Goal: Task Accomplishment & Management: Use online tool/utility

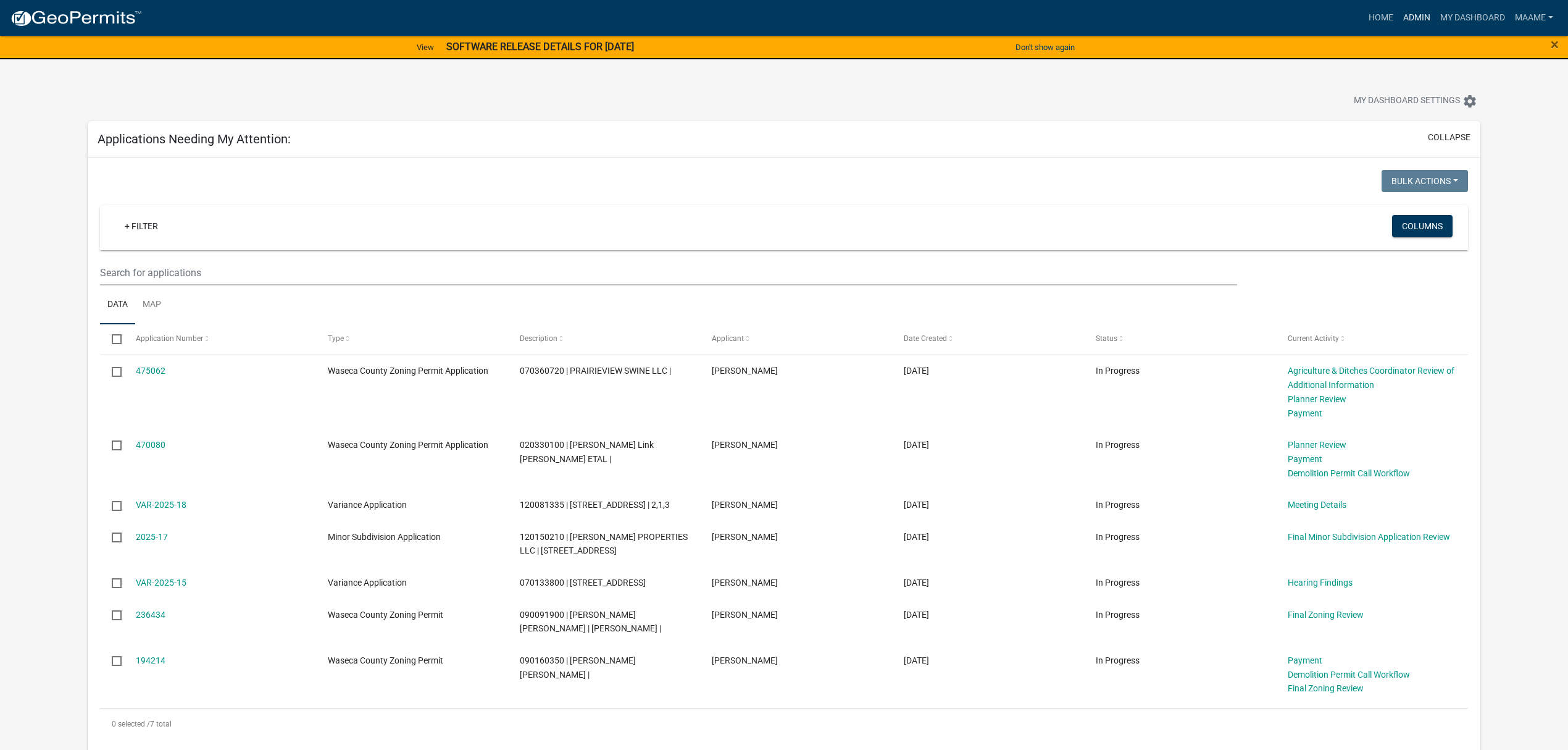
click at [1406, 15] on link "Admin" at bounding box center [1417, 18] width 37 height 23
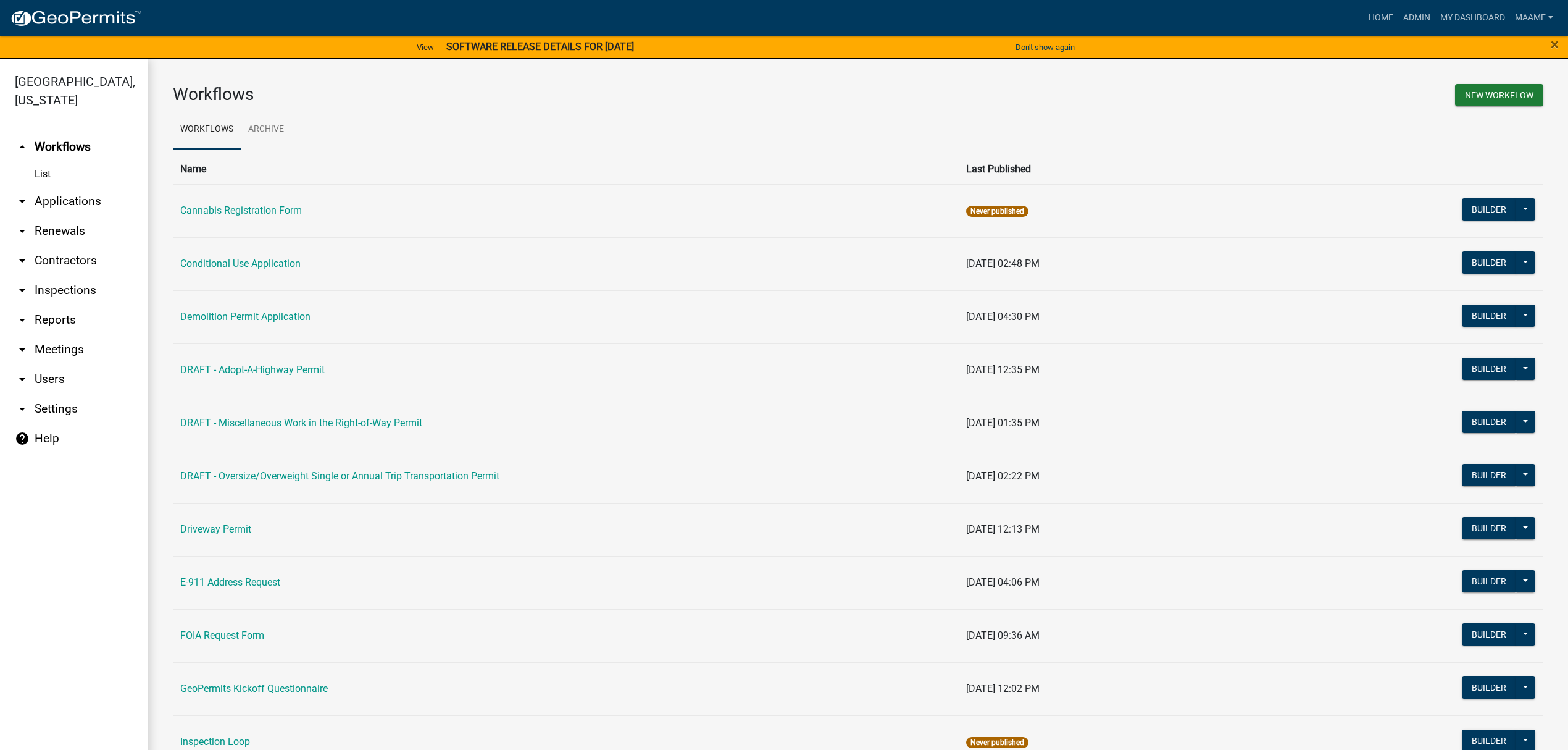
click at [75, 206] on link "arrow_drop_down Applications" at bounding box center [74, 201] width 148 height 29
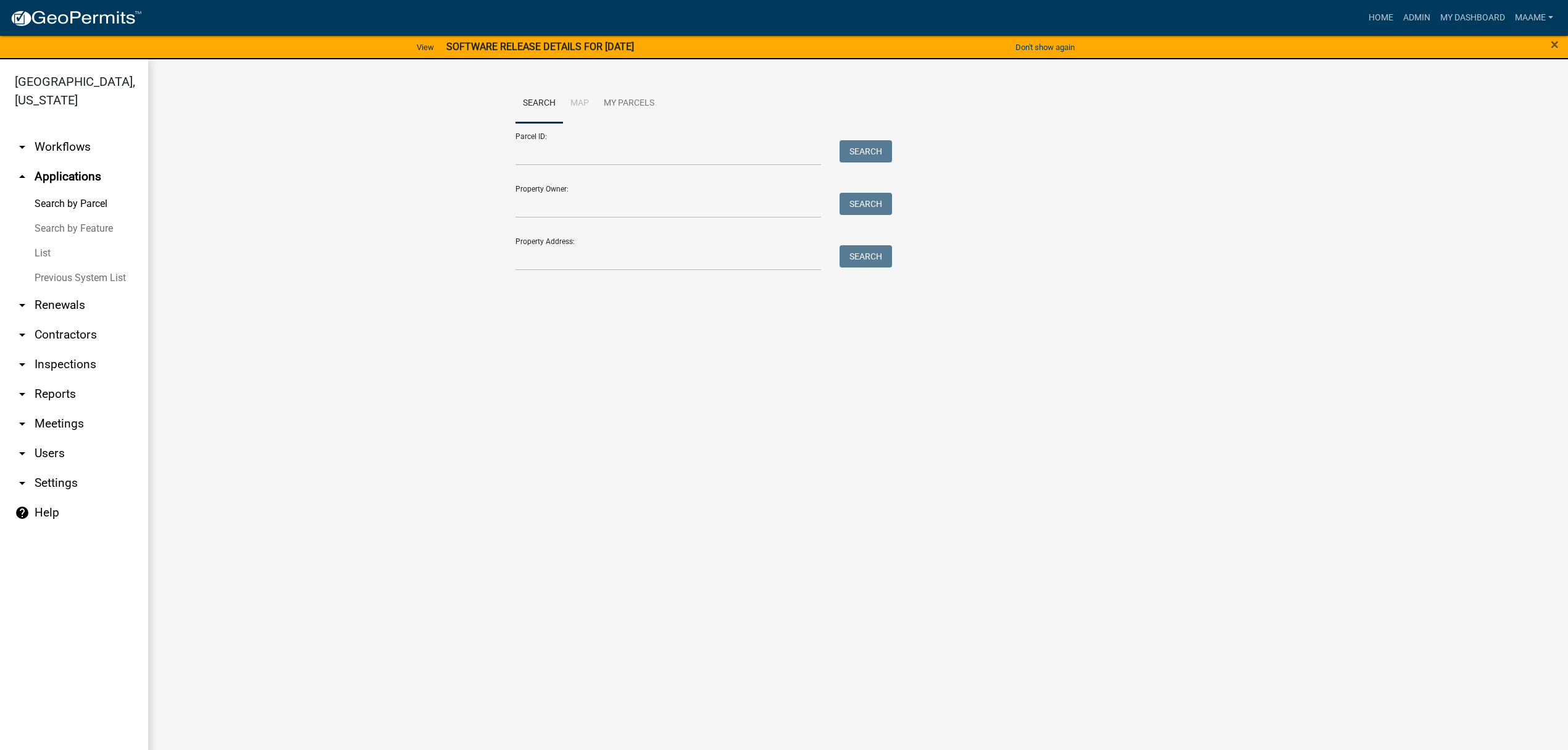
click at [45, 250] on link "List" at bounding box center [74, 253] width 148 height 25
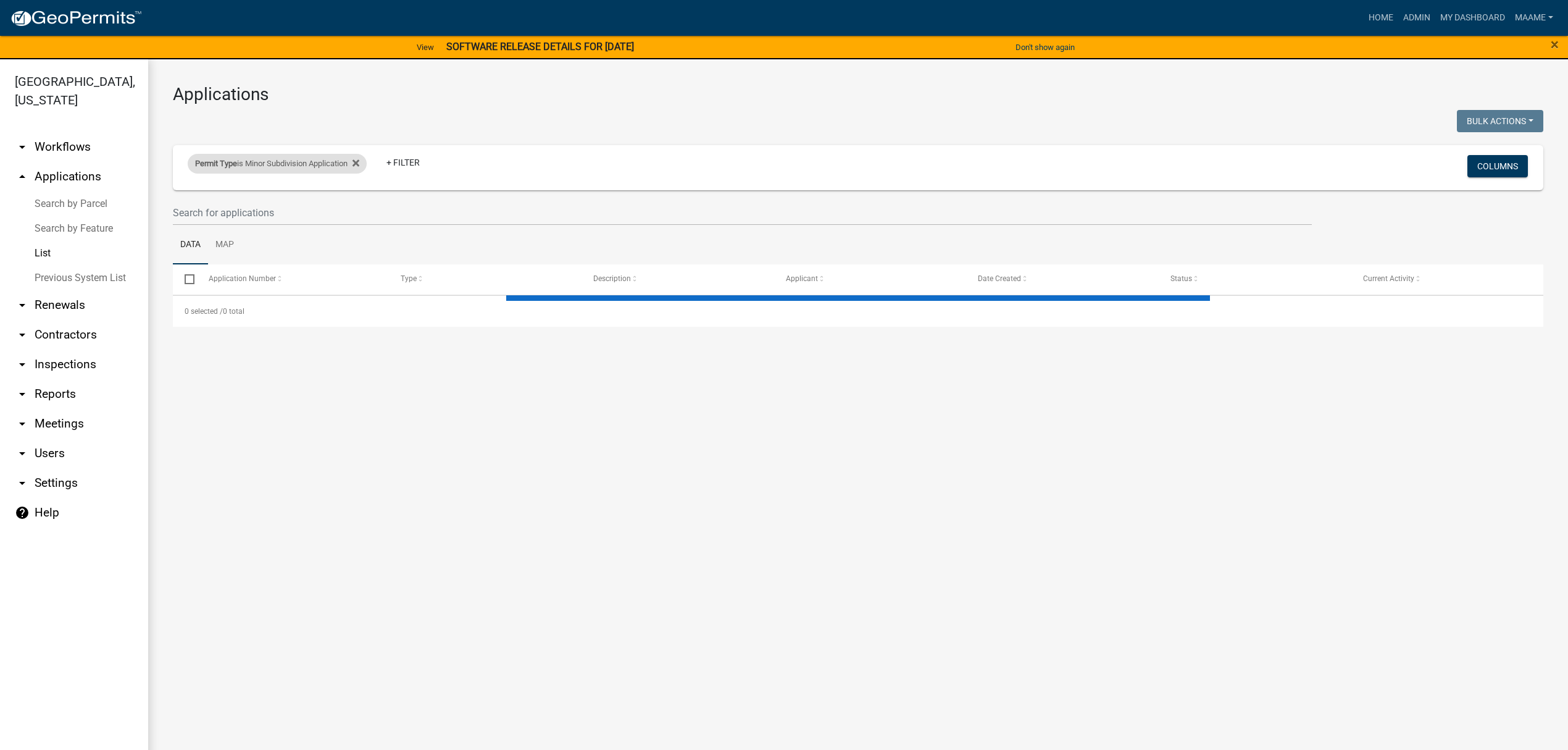
select select "3: 100"
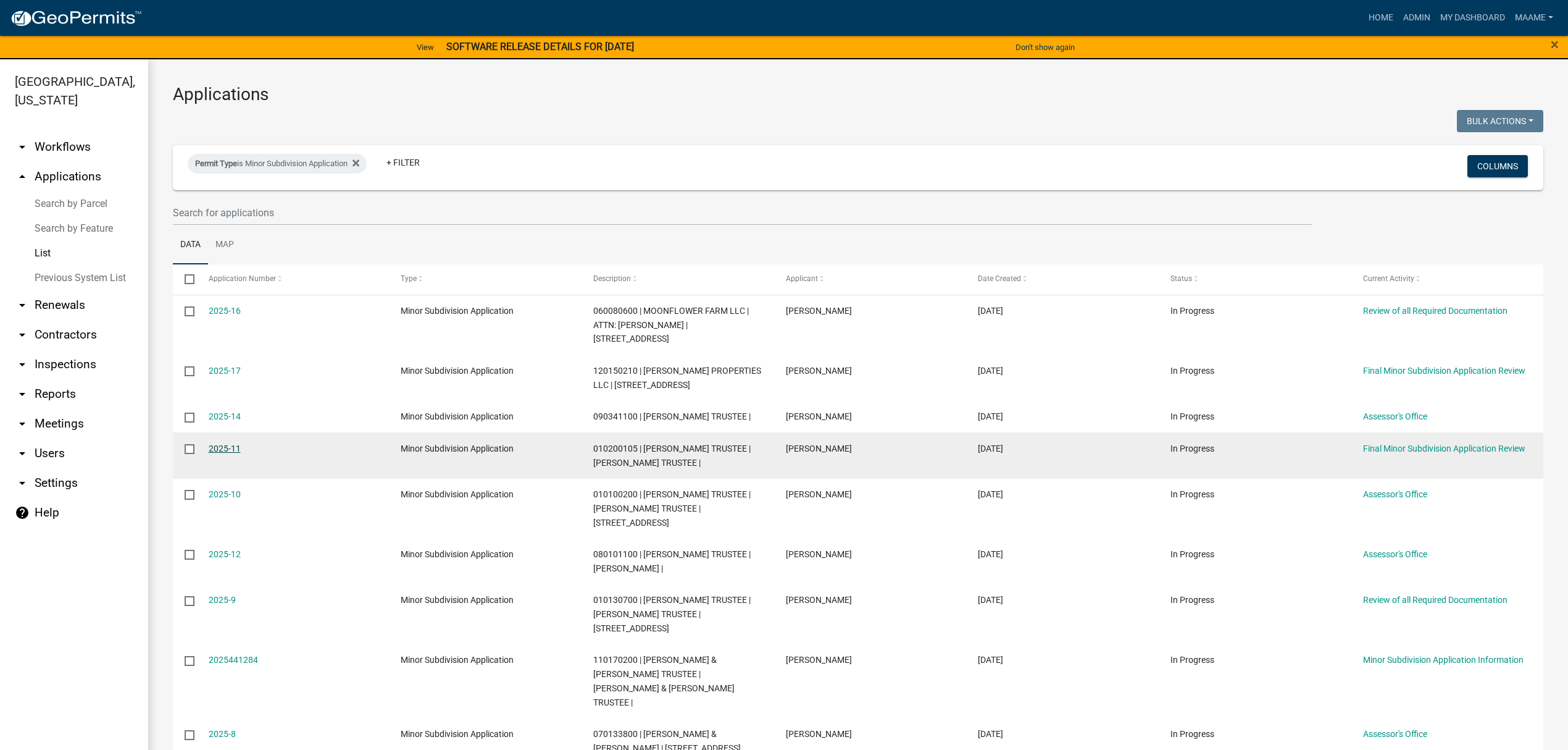
click at [233, 454] on link "2025-11" at bounding box center [225, 449] width 32 height 10
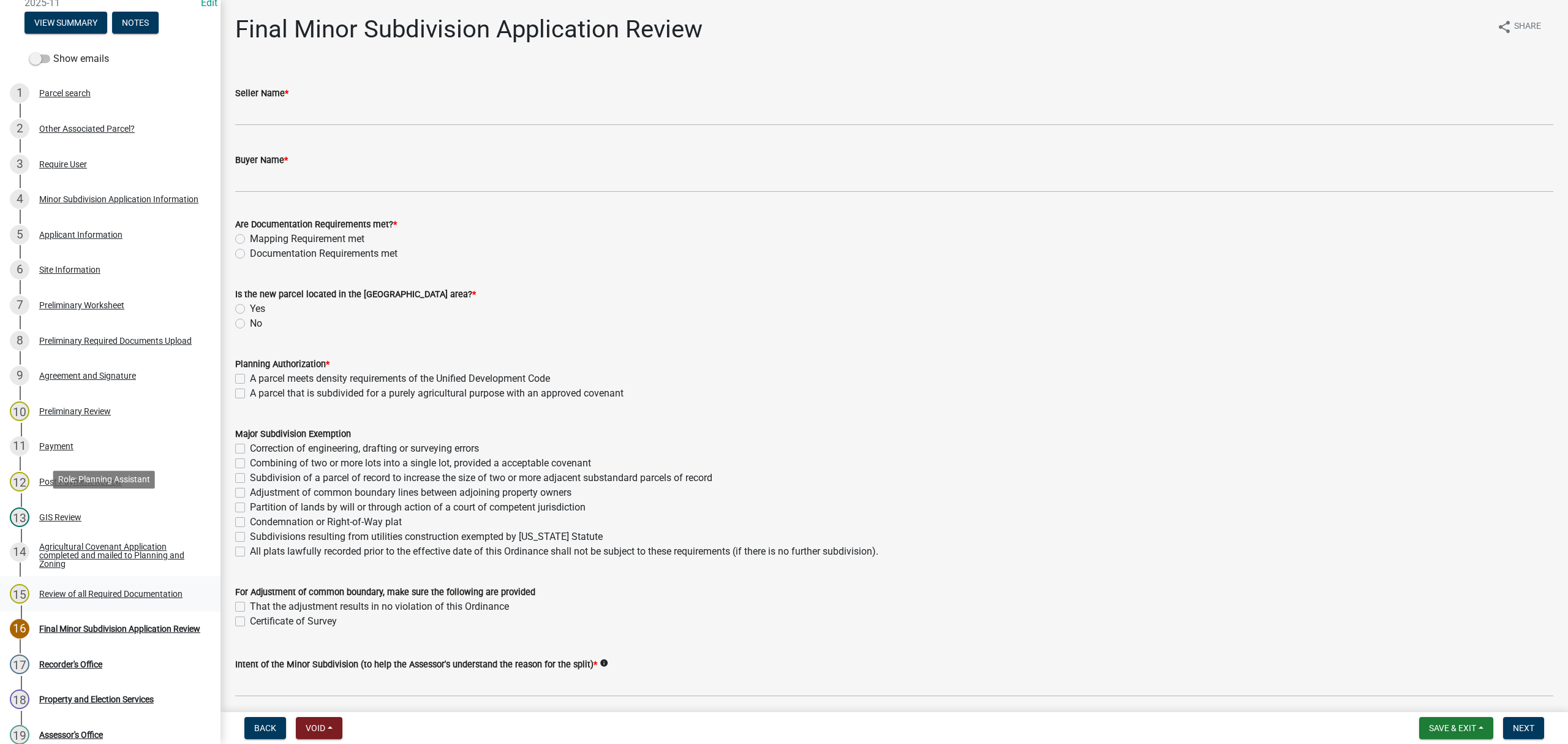
scroll to position [163, 0]
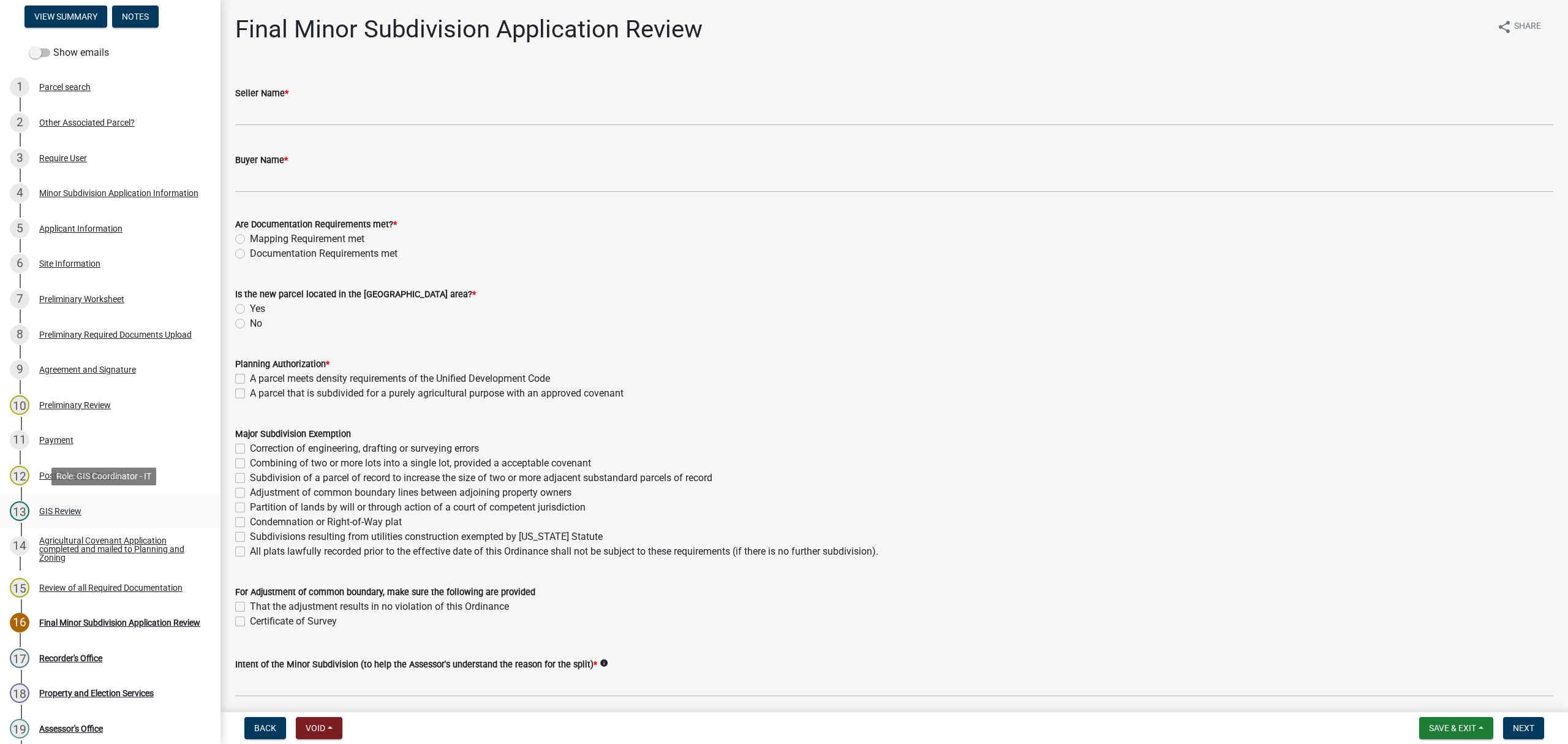
click at [58, 508] on div "GIS Review" at bounding box center [60, 511] width 42 height 8
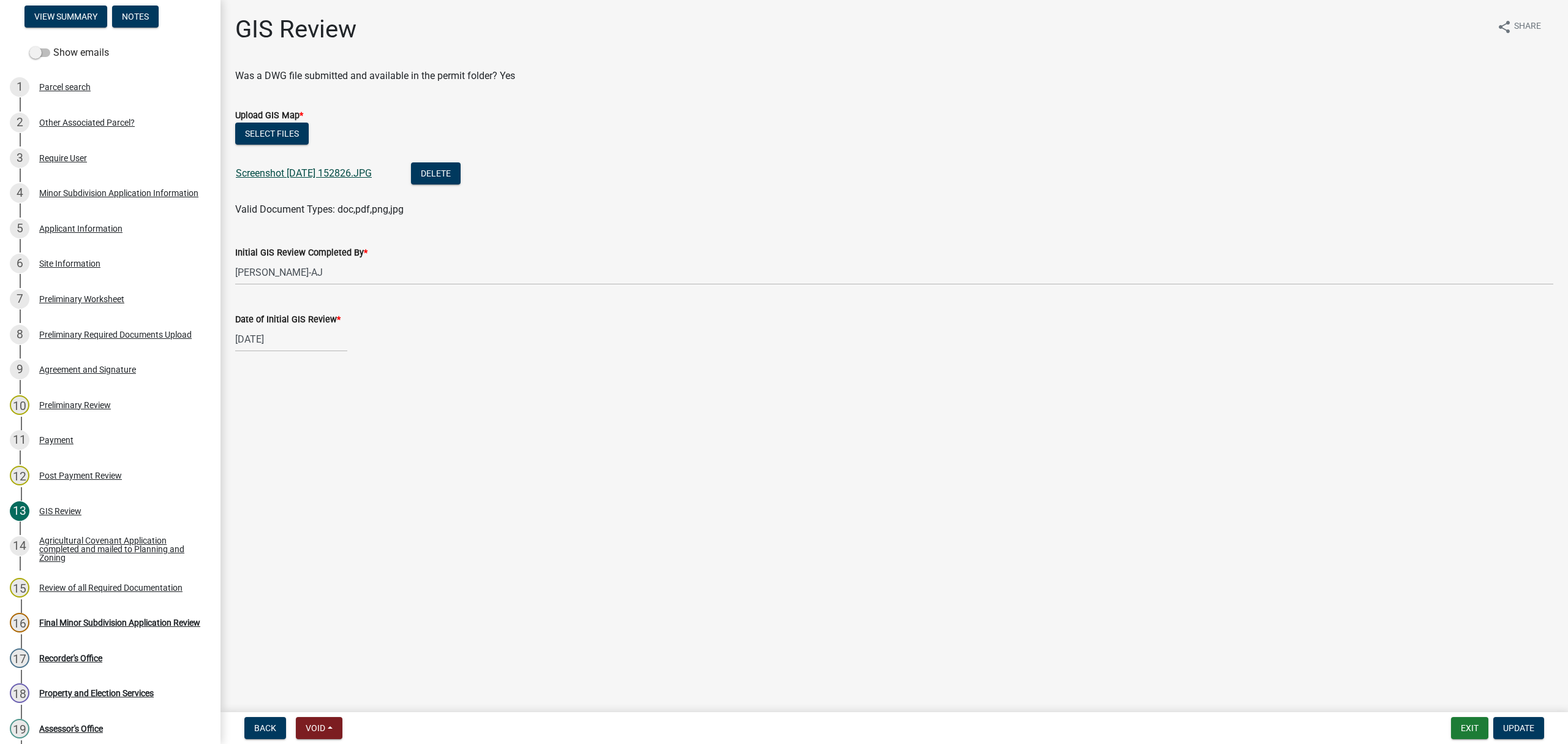
click at [285, 175] on link "Screenshot [DATE] 152826.JPG" at bounding box center [304, 173] width 136 height 12
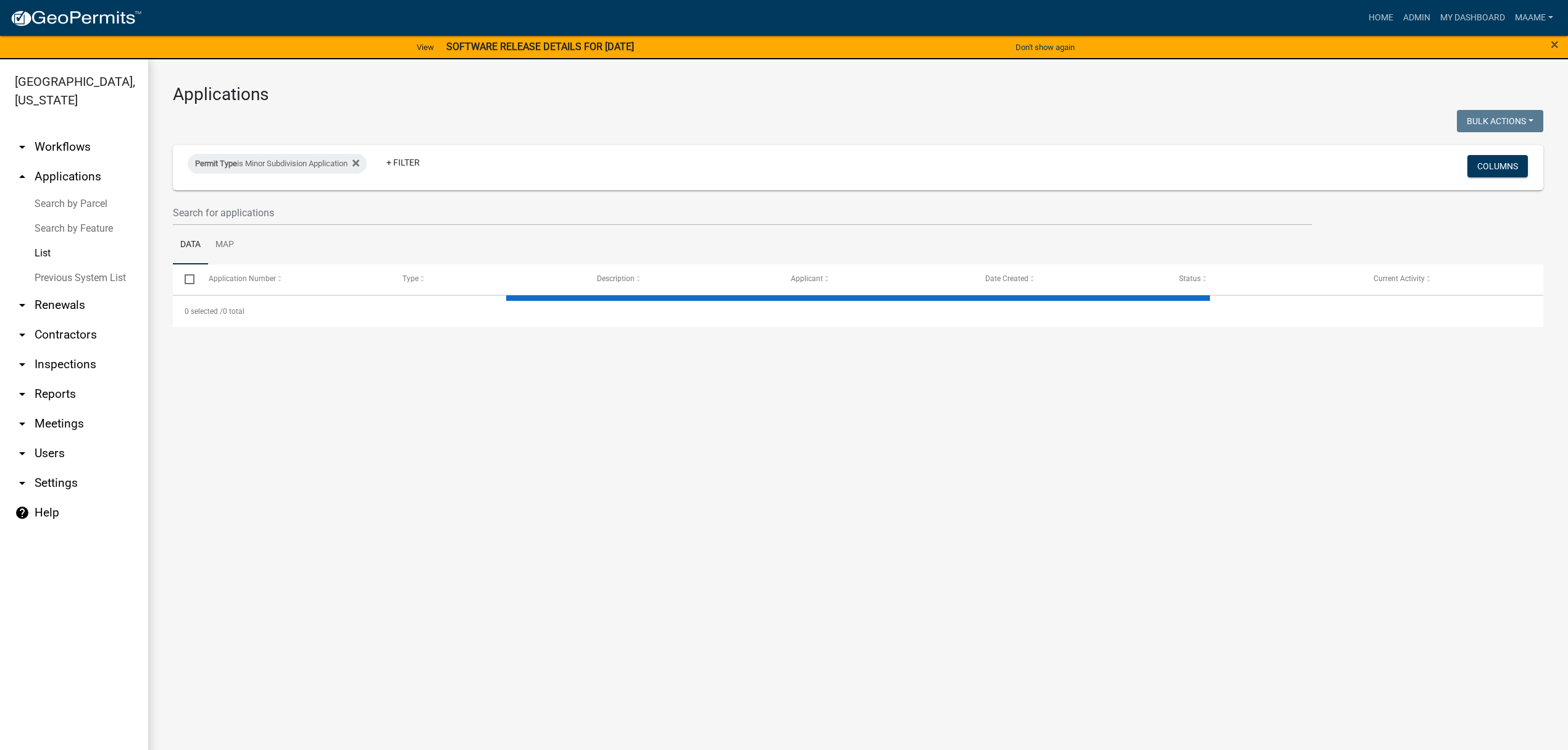
select select "3: 100"
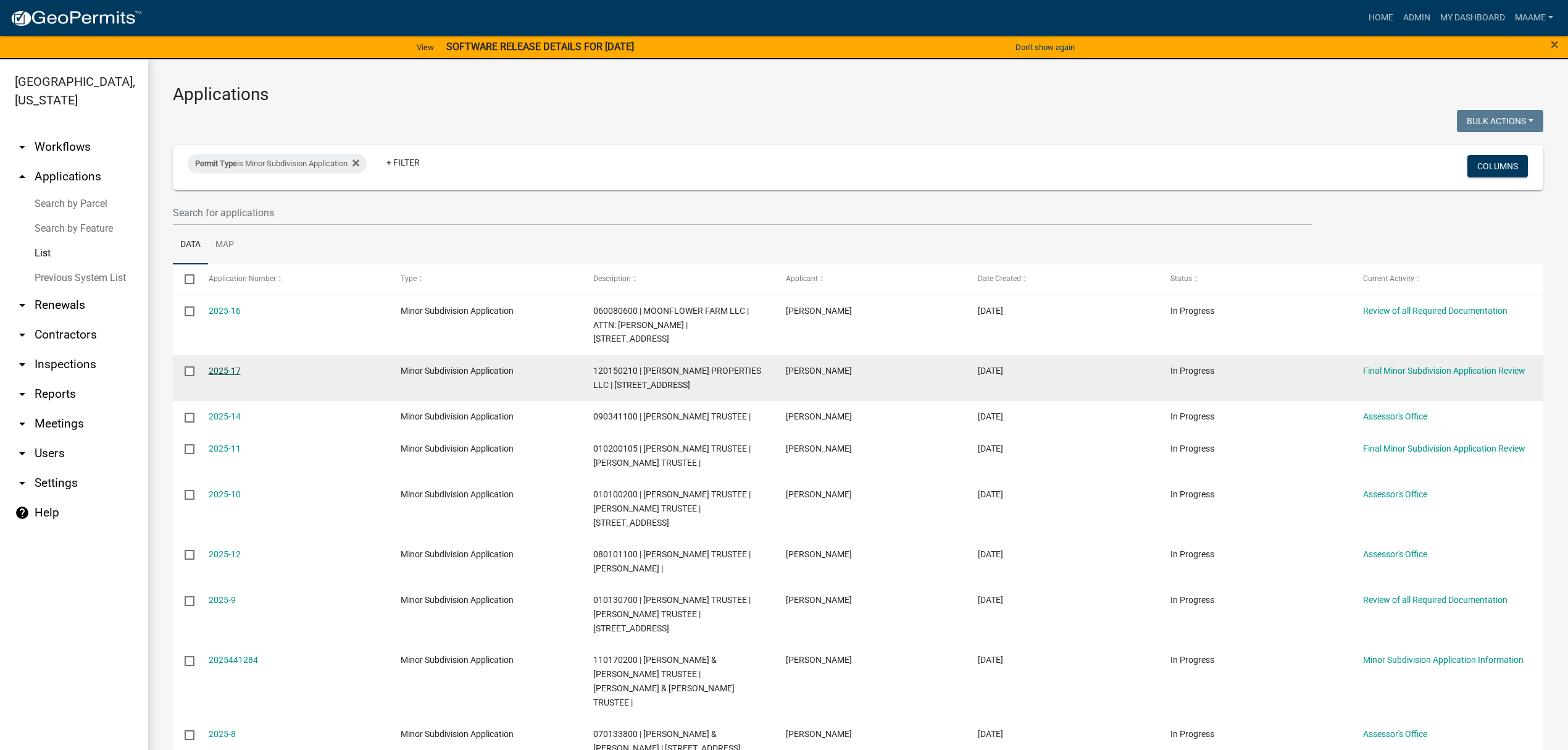
click at [214, 369] on link "2025-17" at bounding box center [225, 371] width 32 height 10
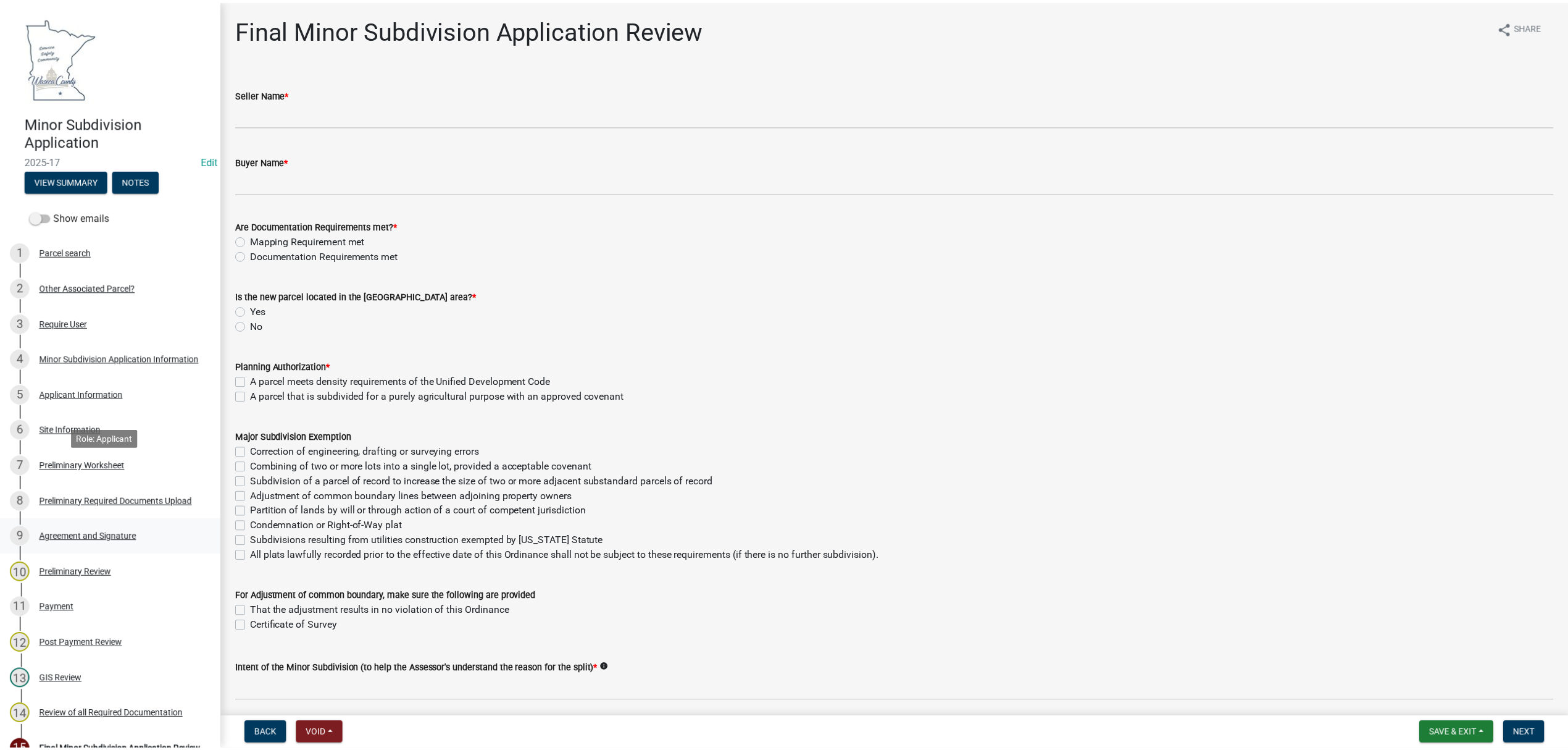
scroll to position [82, 0]
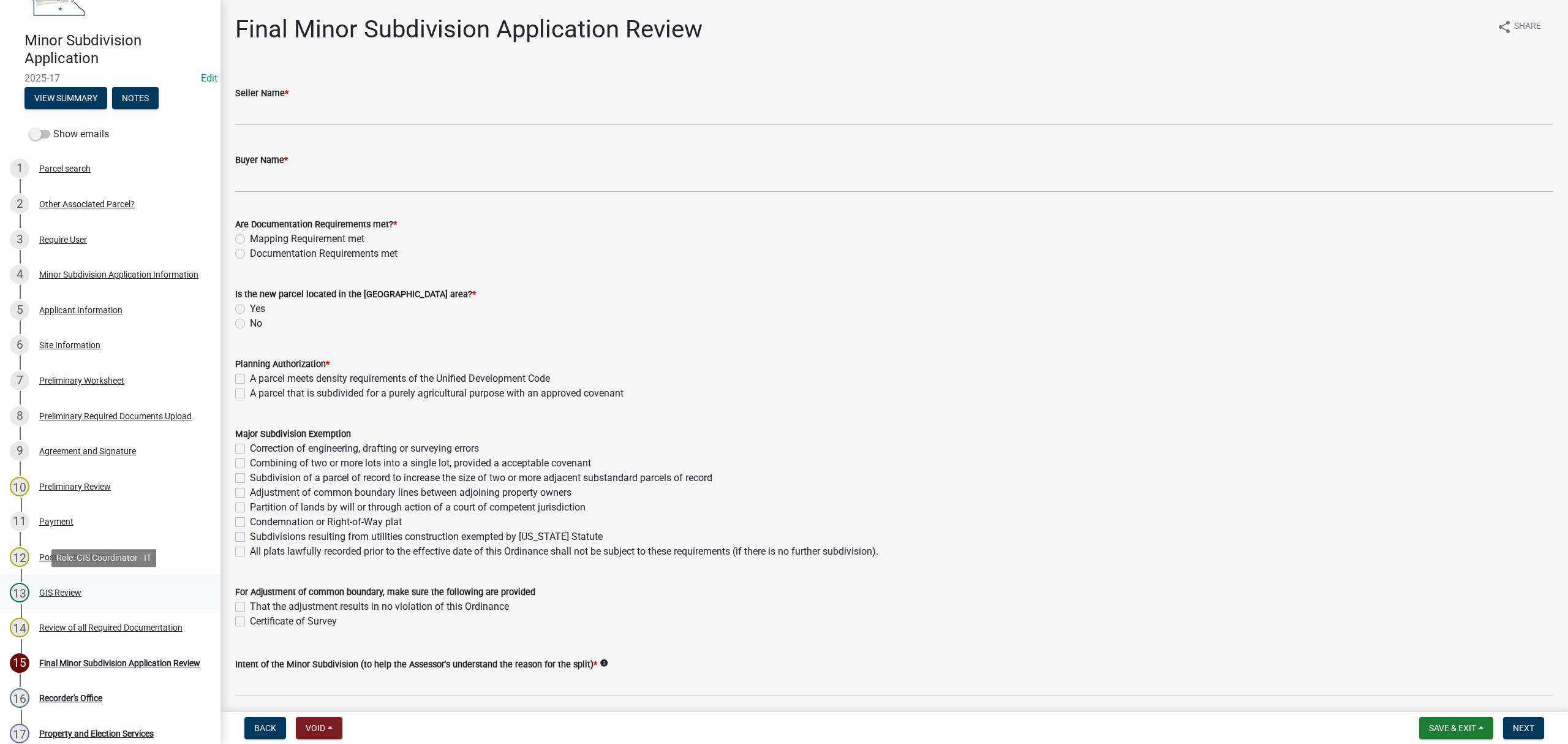
click at [70, 583] on div "13 GIS Review" at bounding box center [105, 592] width 191 height 19
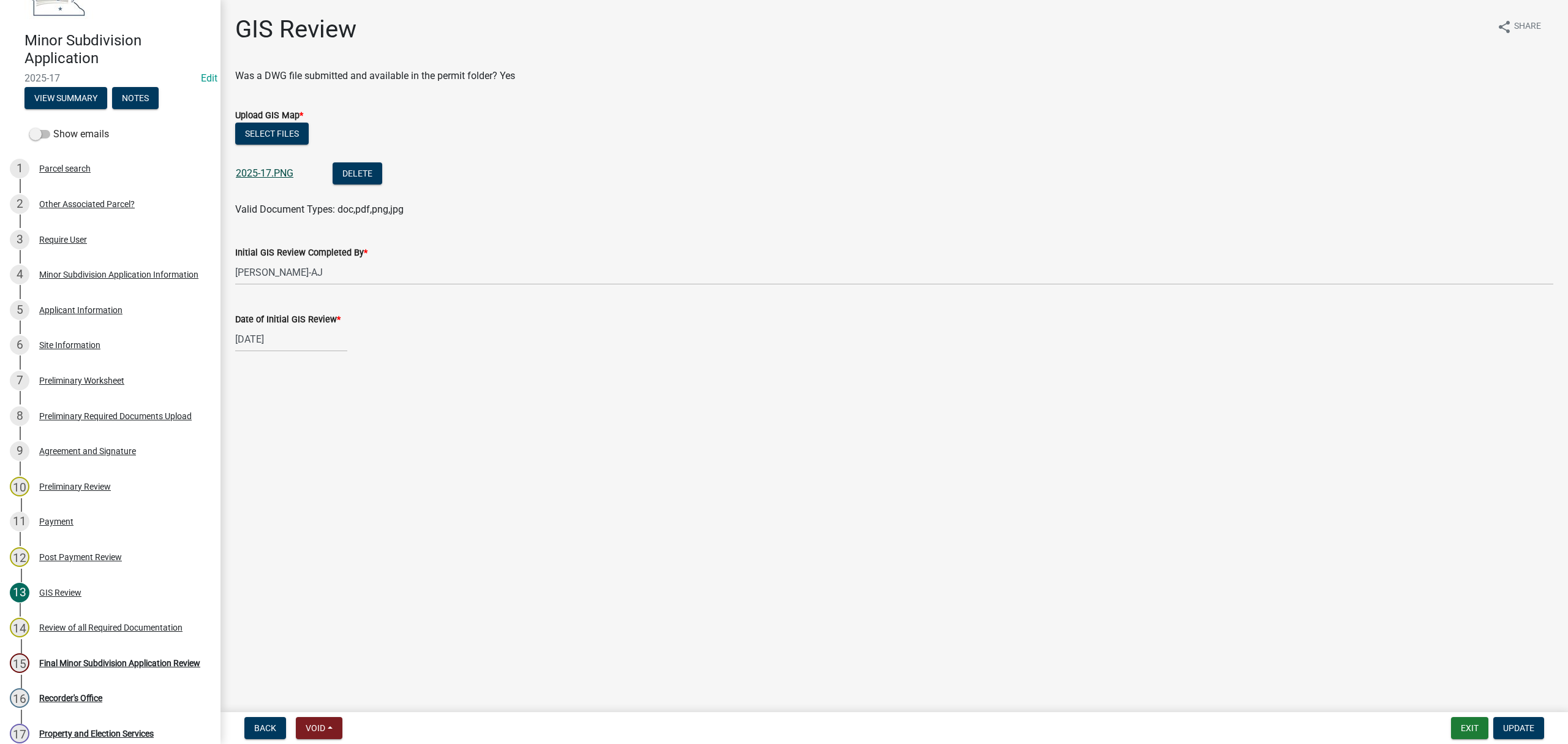
click at [258, 175] on link "2025-17.PNG" at bounding box center [264, 173] width 58 height 12
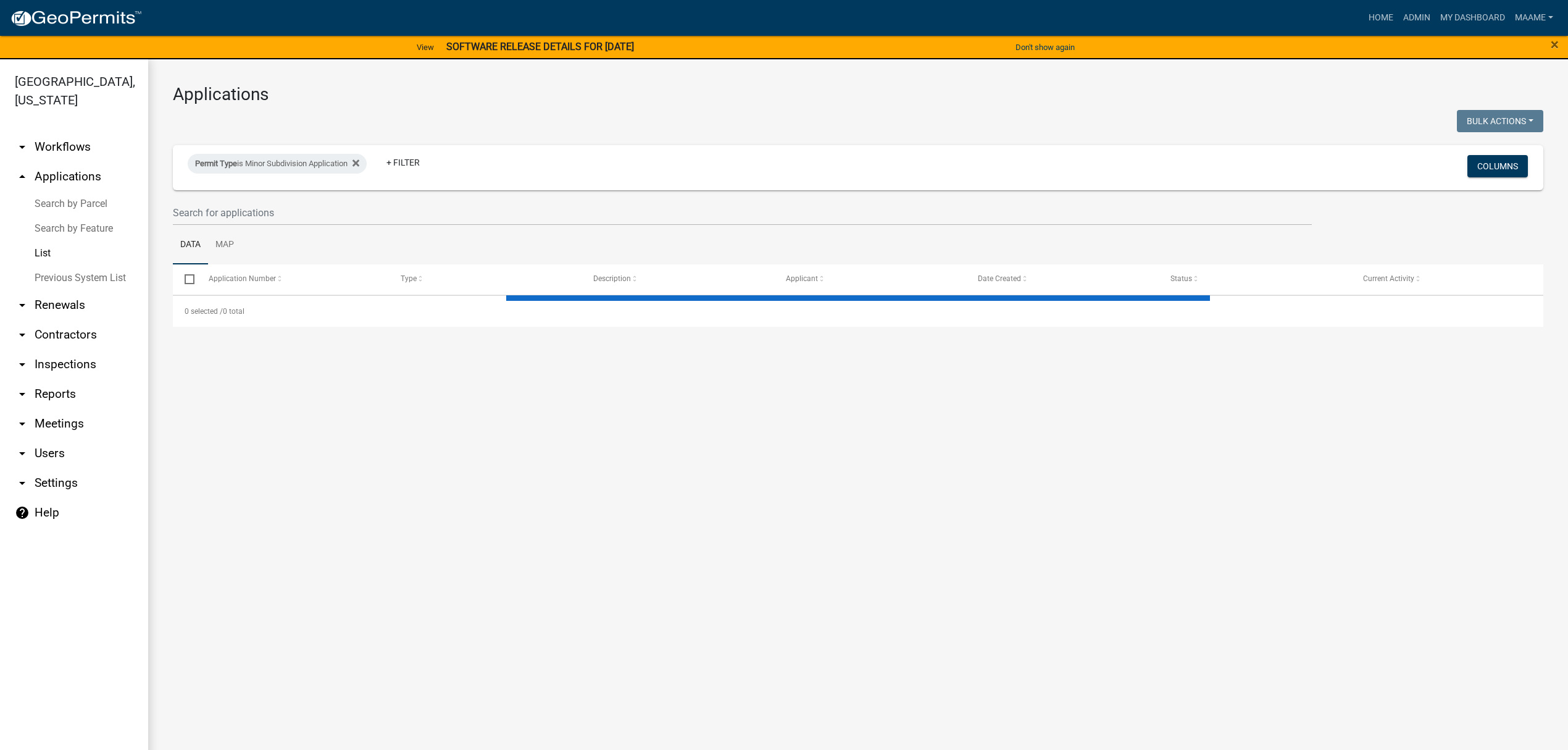
select select "3: 100"
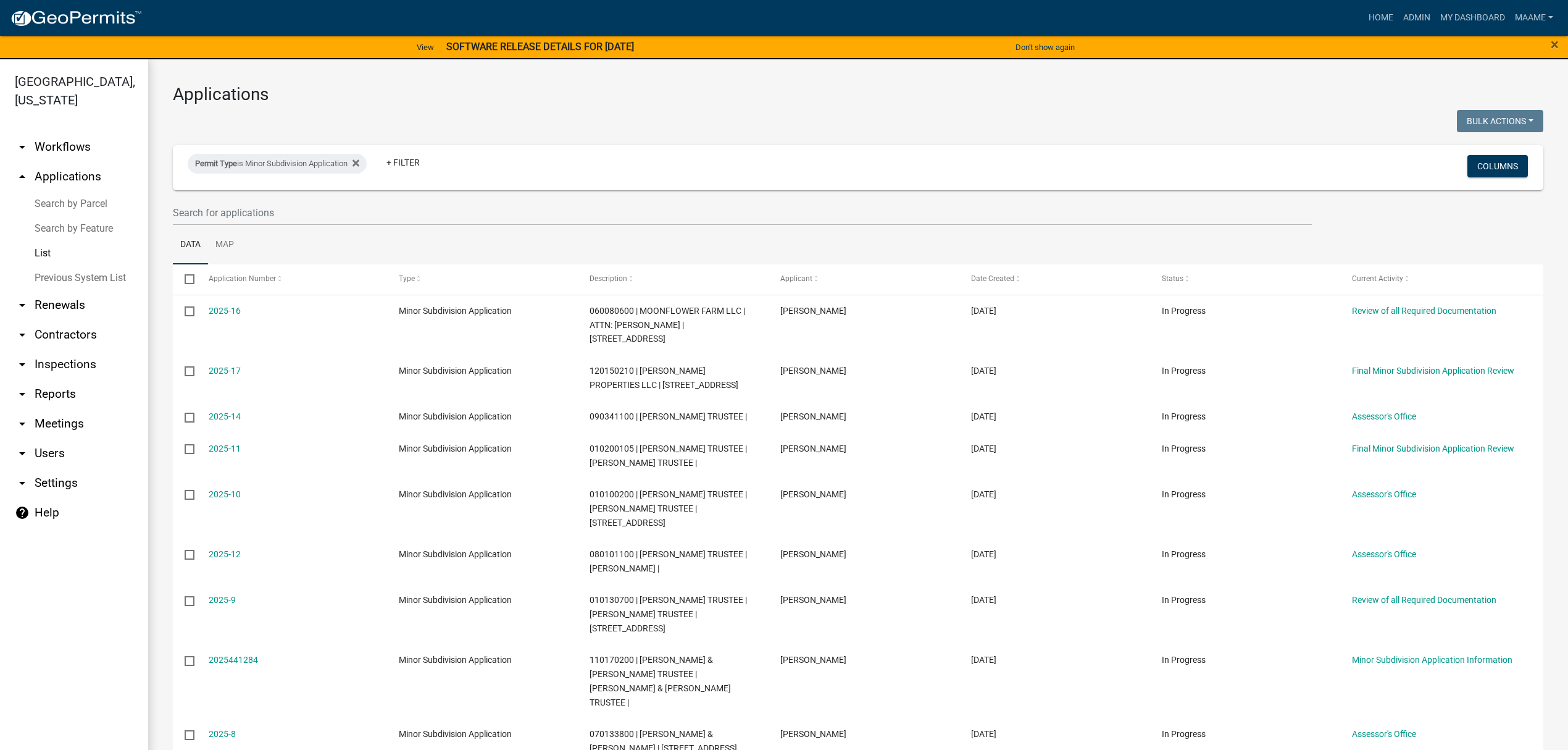
click at [72, 149] on link "arrow_drop_down Workflows" at bounding box center [74, 147] width 148 height 29
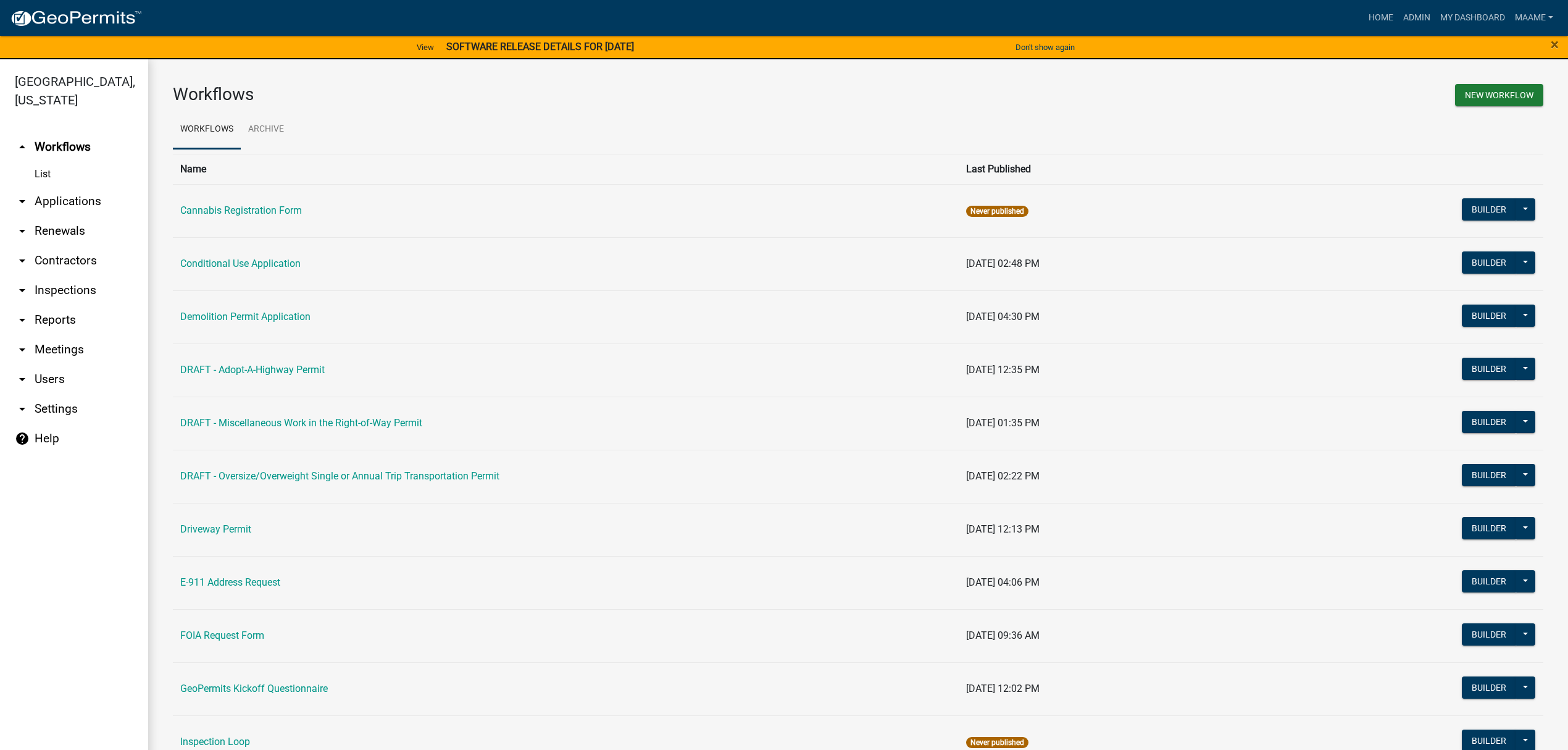
click at [65, 177] on link "List" at bounding box center [74, 174] width 148 height 25
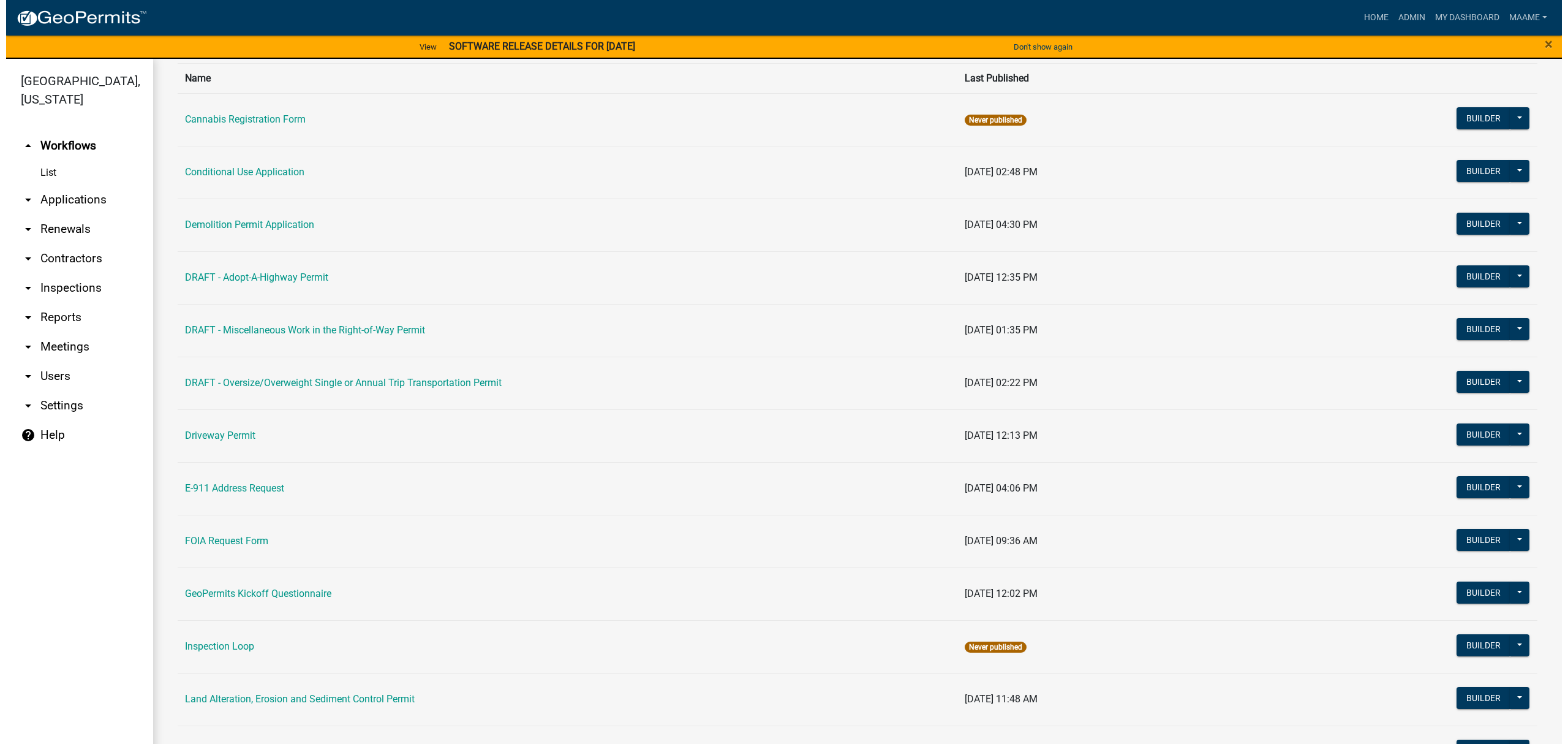
scroll to position [245, 0]
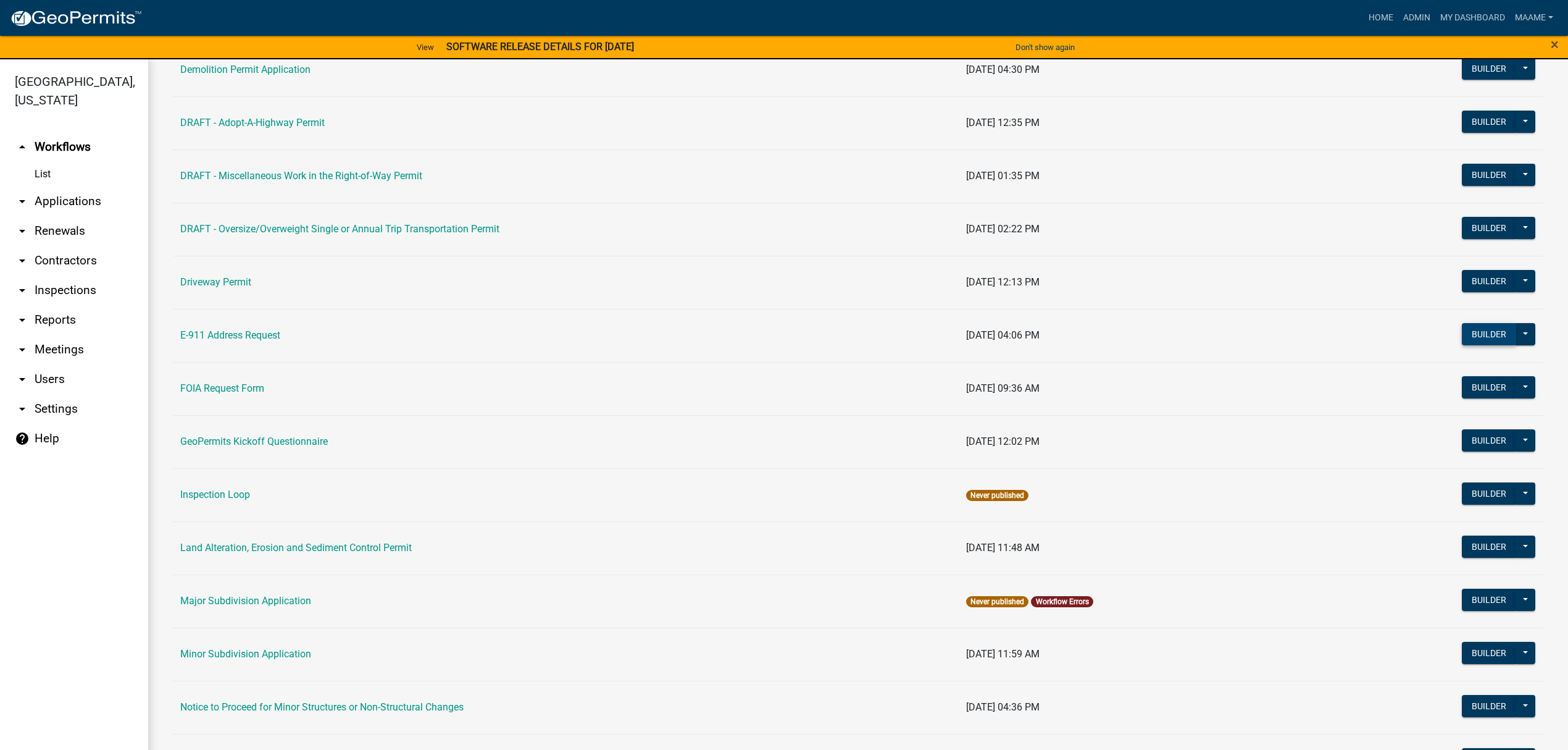
click at [1478, 341] on button "Builder" at bounding box center [1489, 334] width 55 height 22
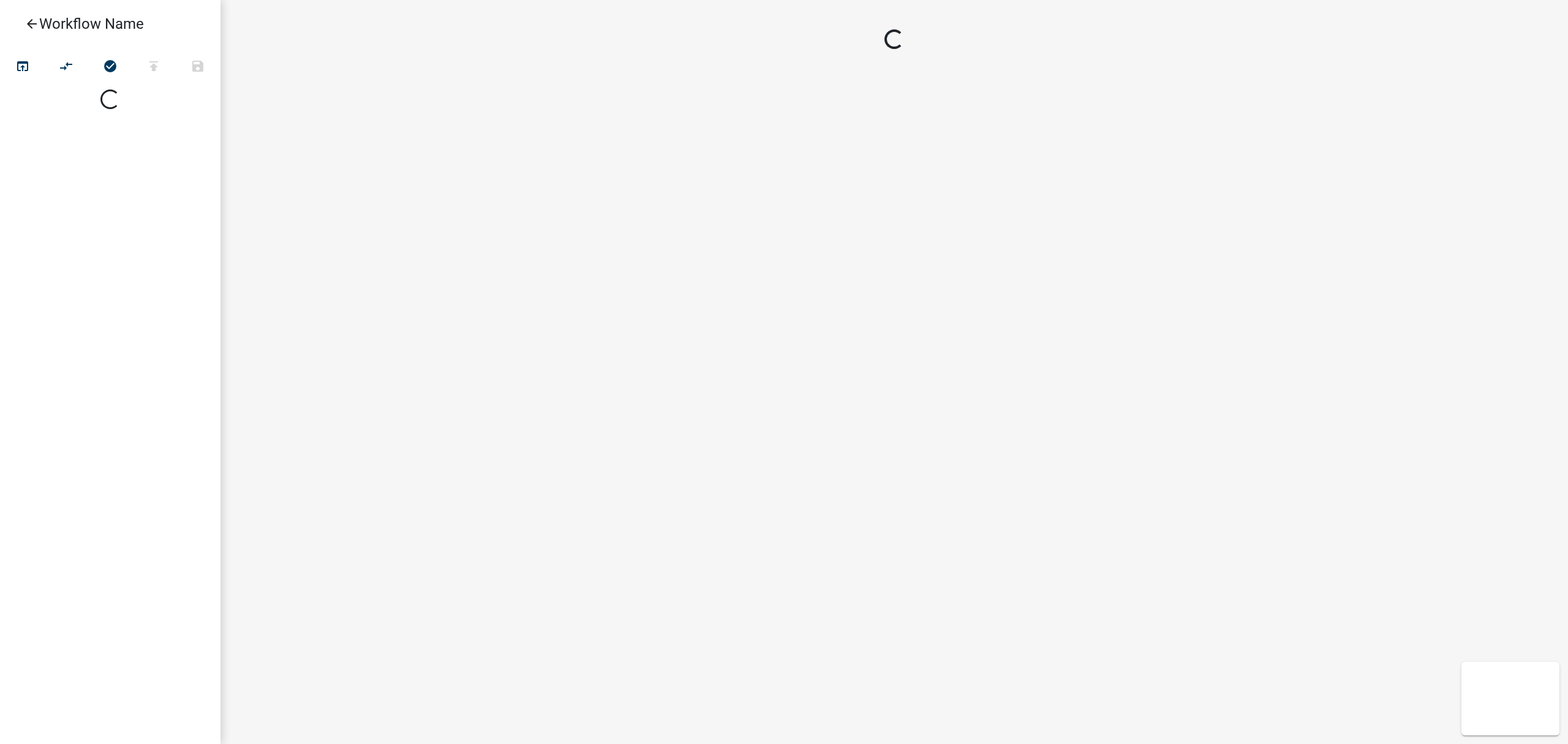
select select
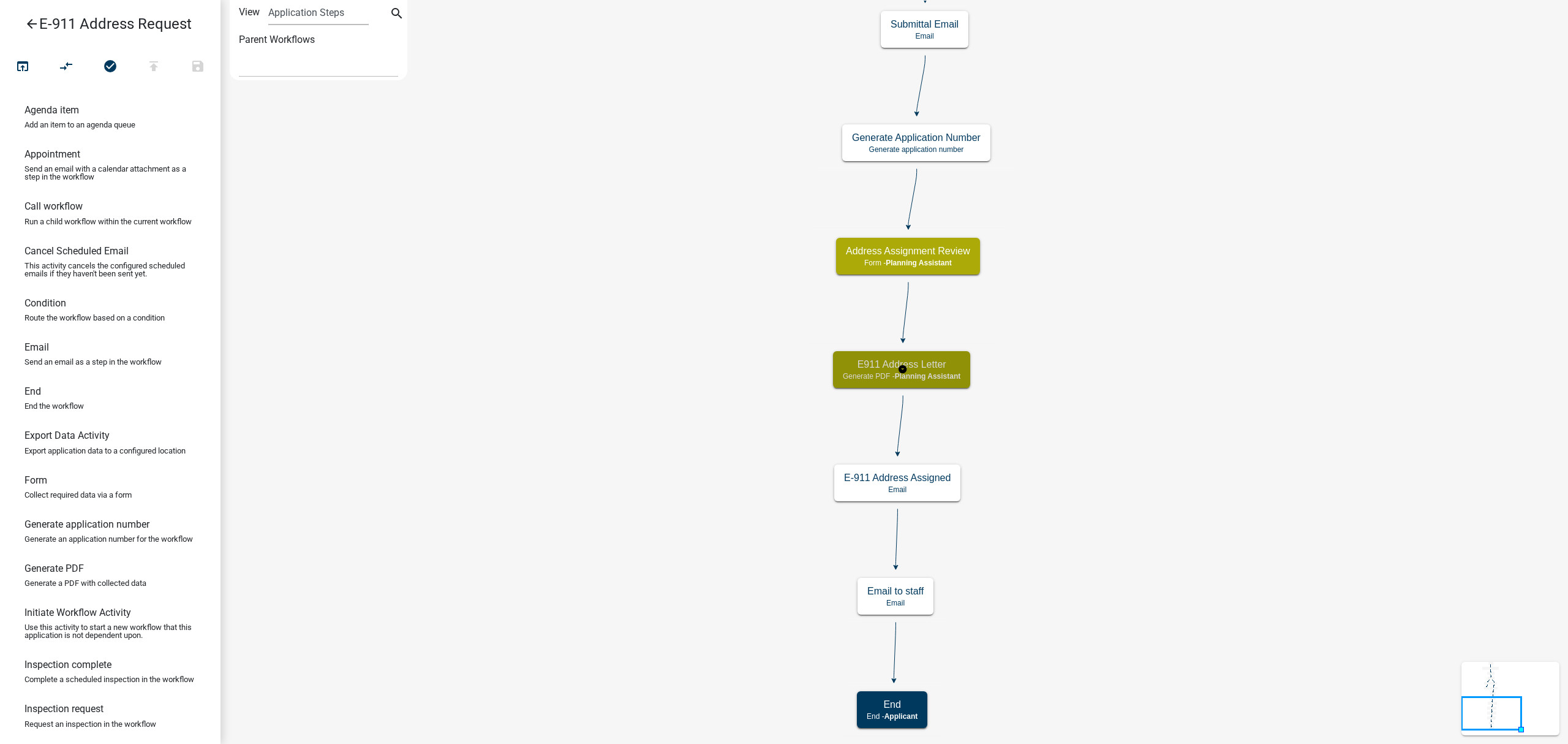
click at [929, 369] on h5 "E911 Address Letter" at bounding box center [901, 364] width 117 height 12
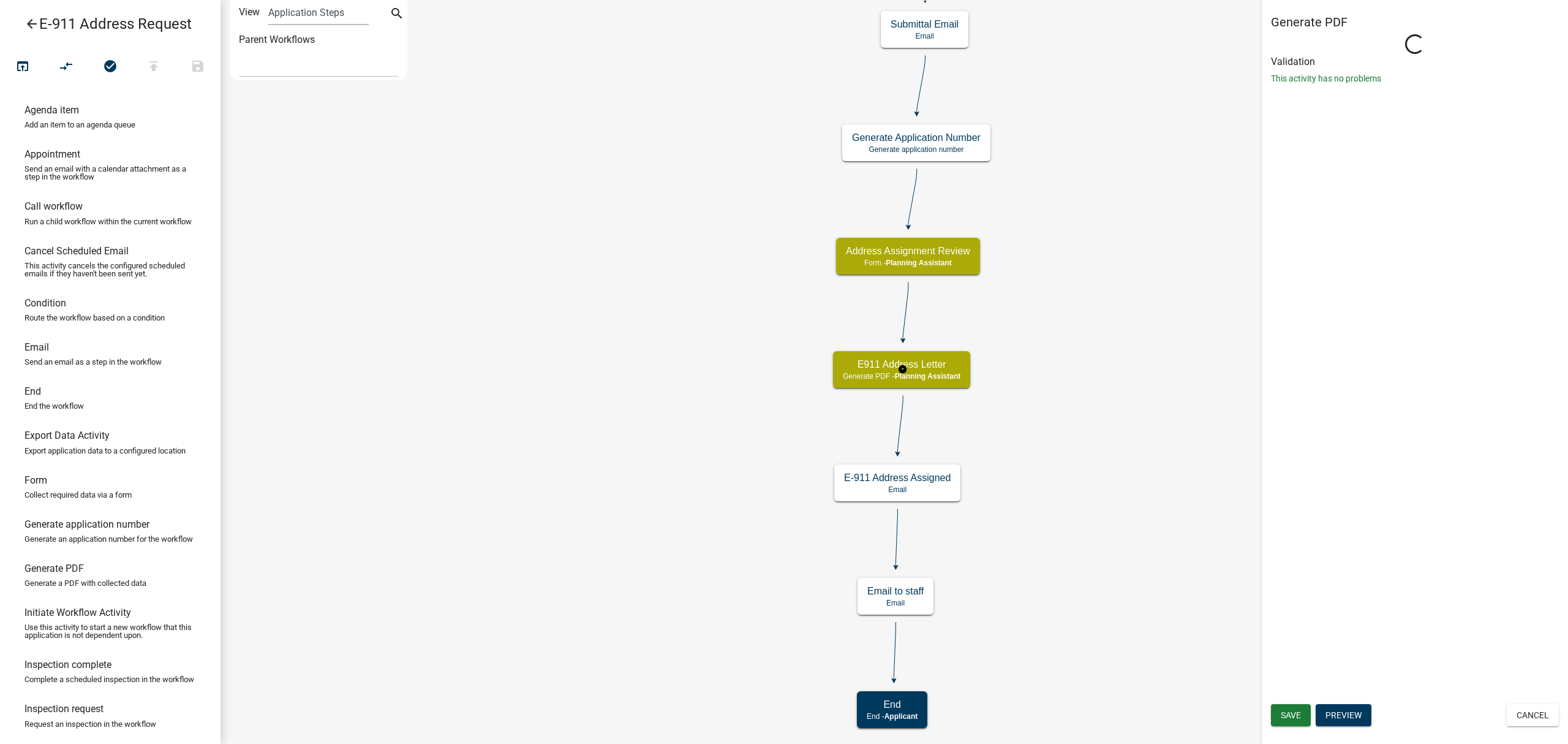
select select "A1ADE4BD-D0DE-4ED5-8452-456BE0D54BFC"
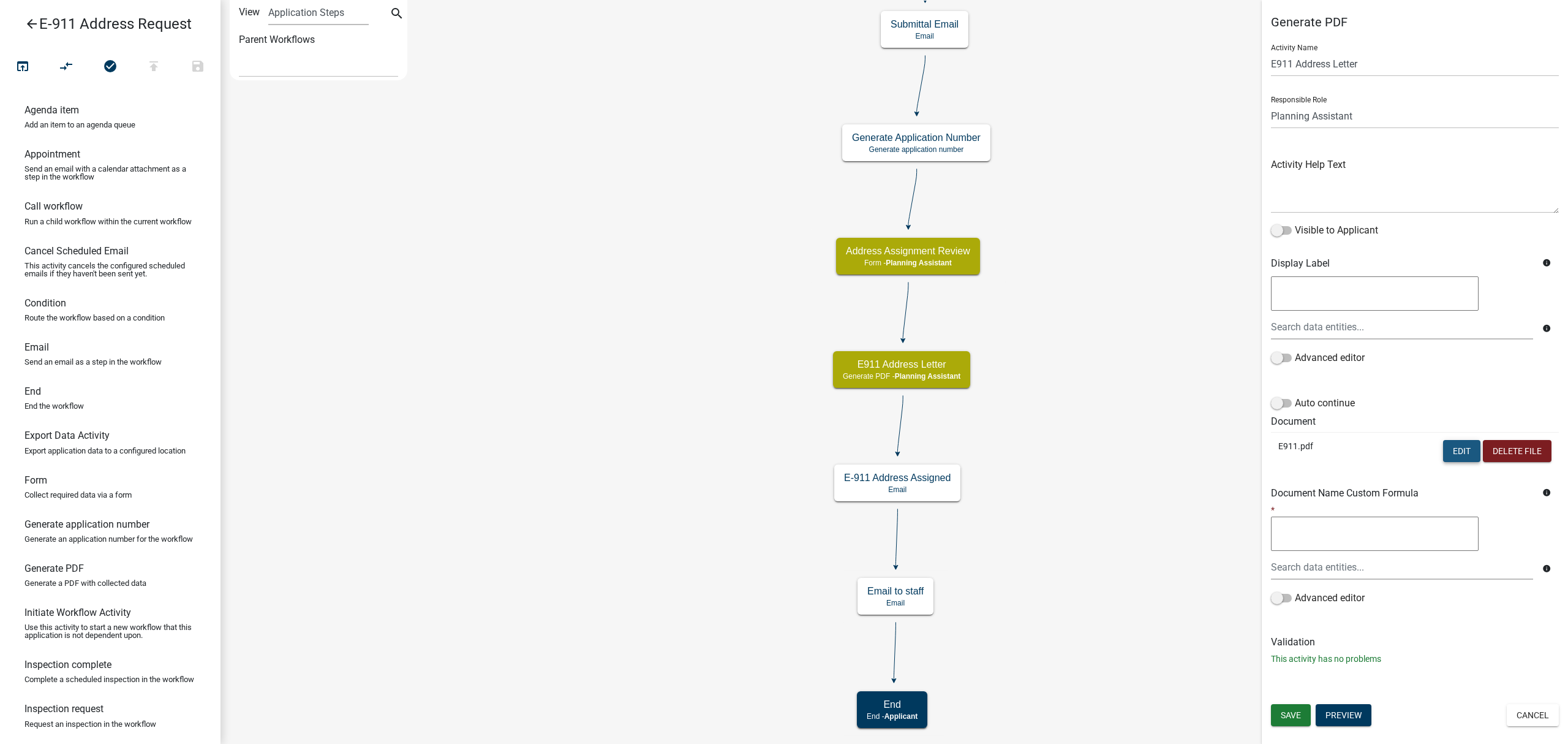
click at [1459, 457] on button "Edit" at bounding box center [1462, 451] width 38 height 22
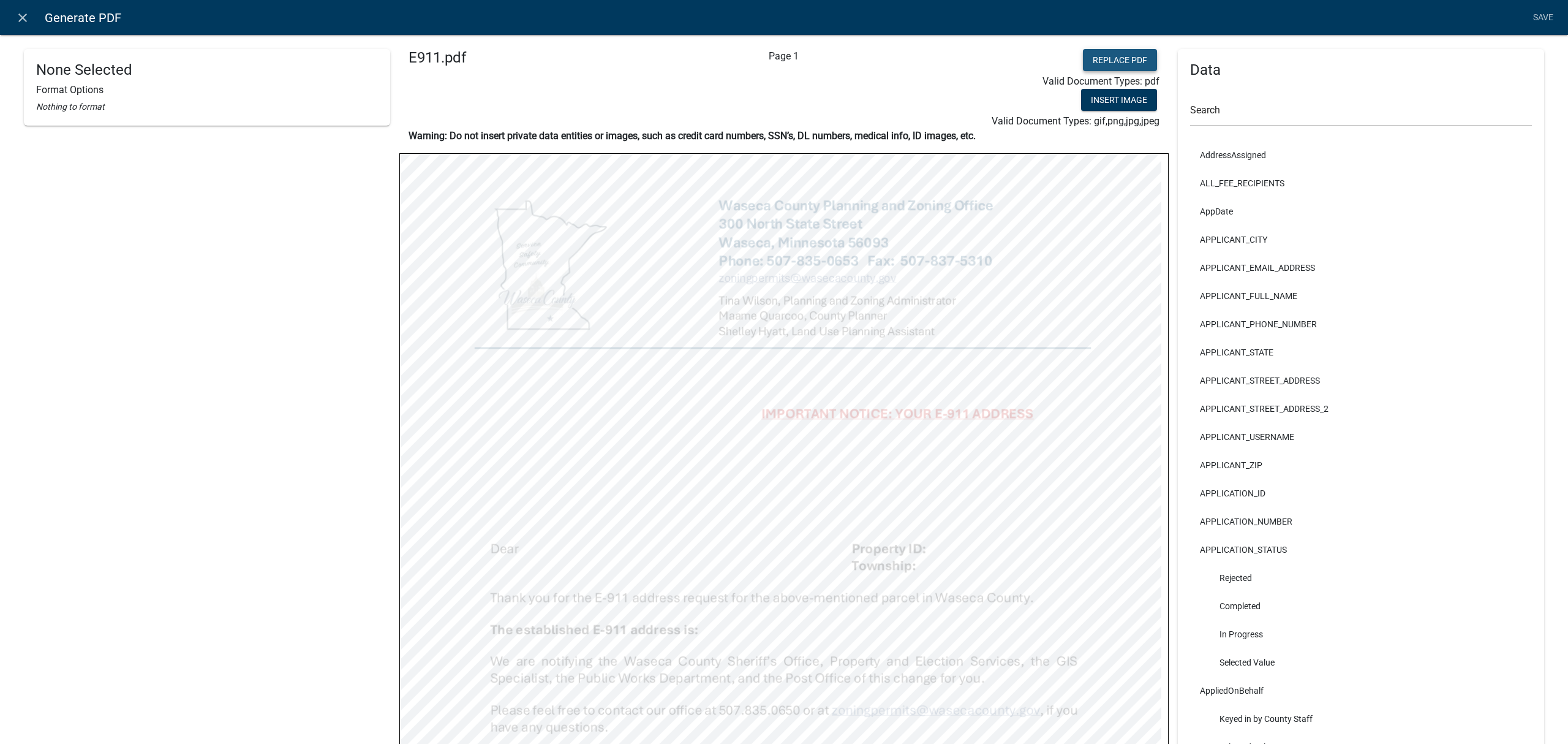
click at [1091, 55] on button "Replace PDF" at bounding box center [1120, 60] width 74 height 22
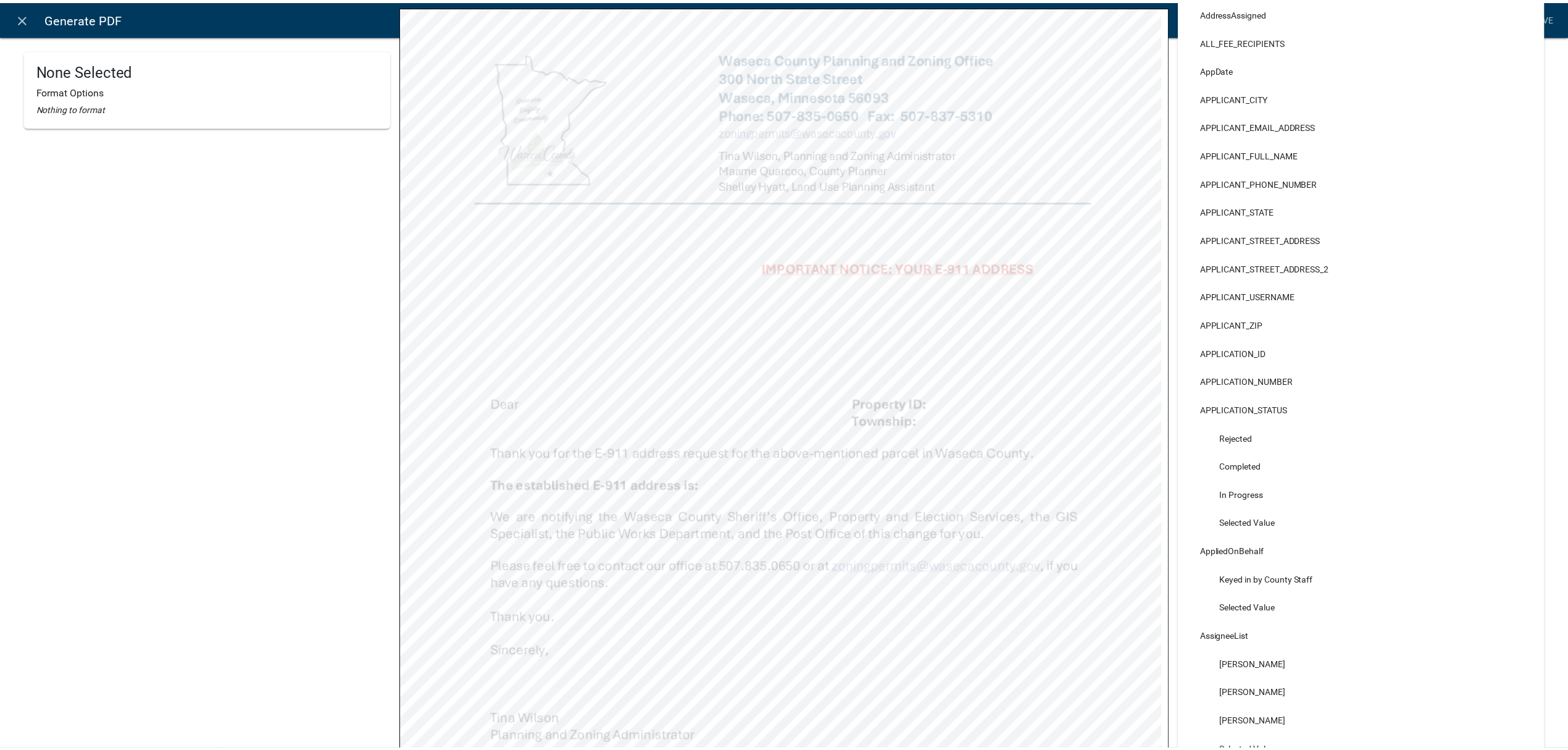
scroll to position [62, 0]
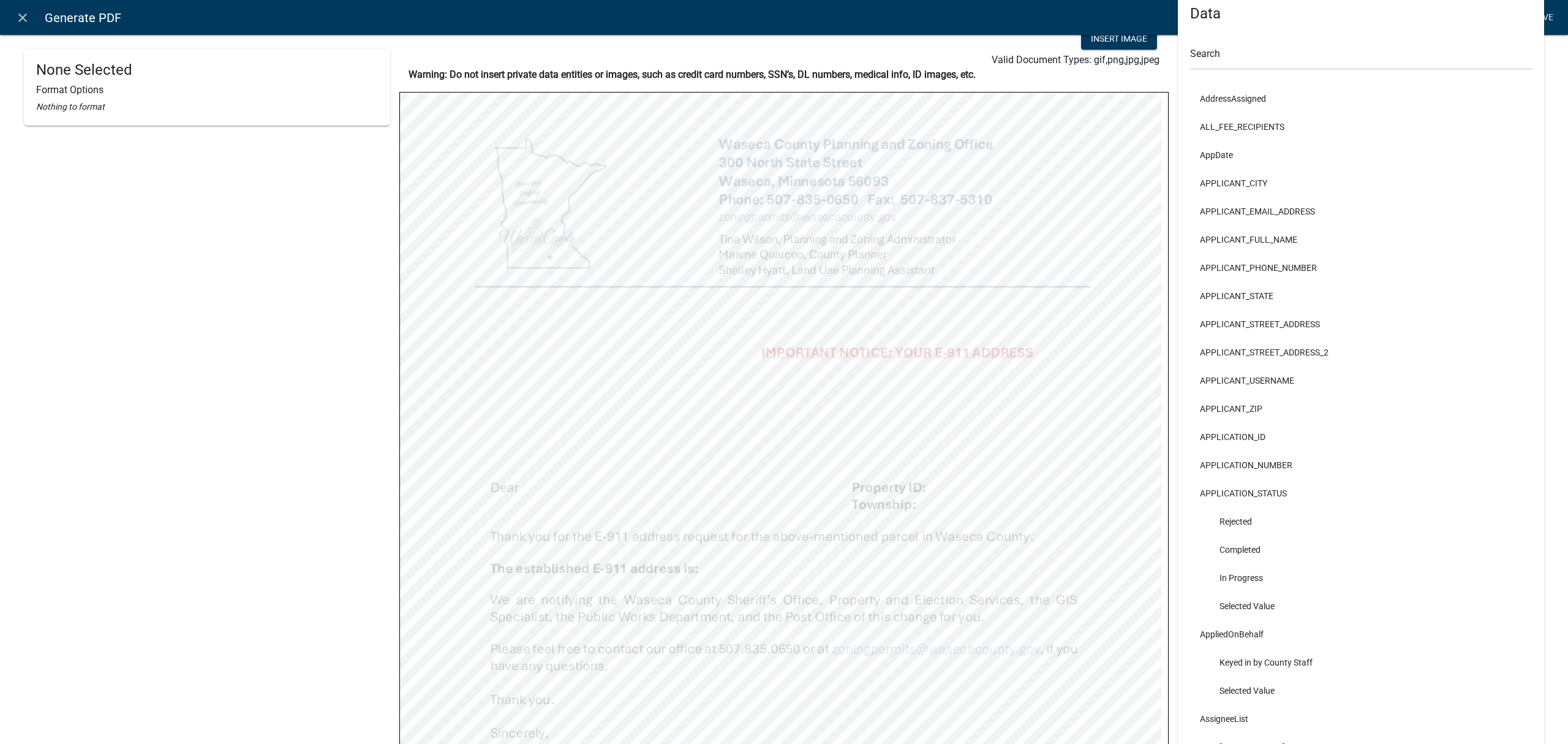
click at [1542, 23] on link "Save" at bounding box center [1542, 17] width 31 height 23
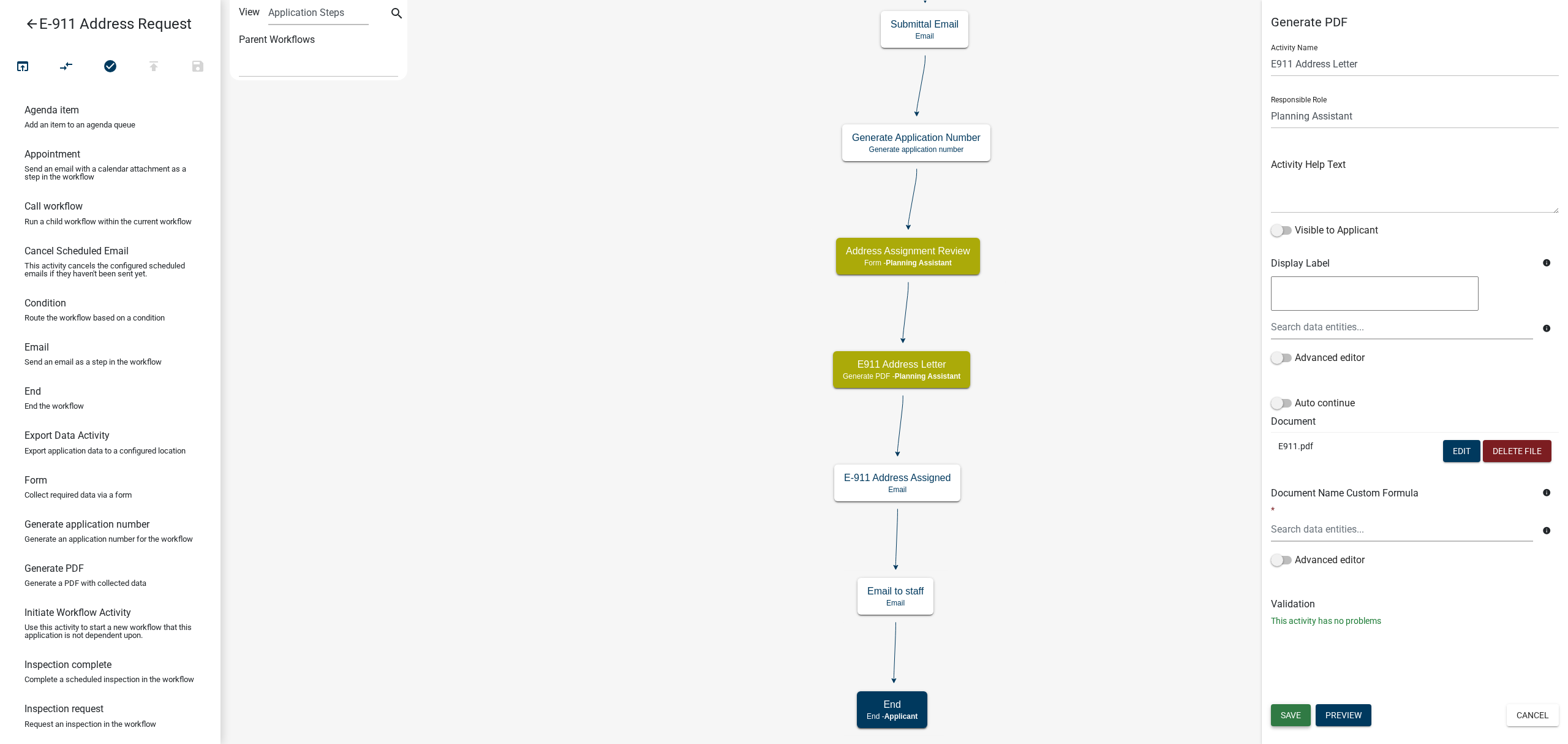
click at [1295, 712] on span "Save" at bounding box center [1290, 715] width 20 height 10
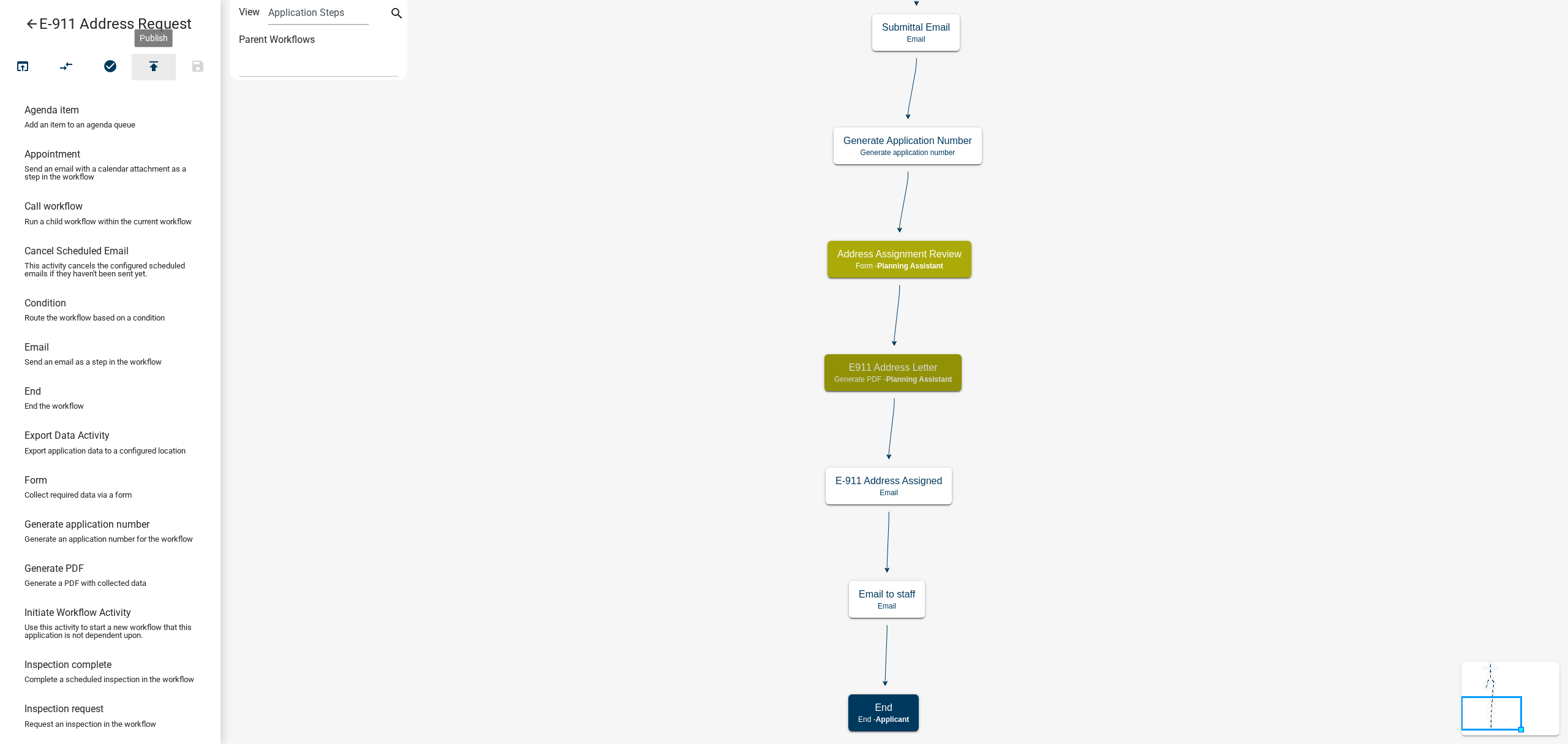
click at [147, 59] on icon "publish" at bounding box center [154, 67] width 15 height 17
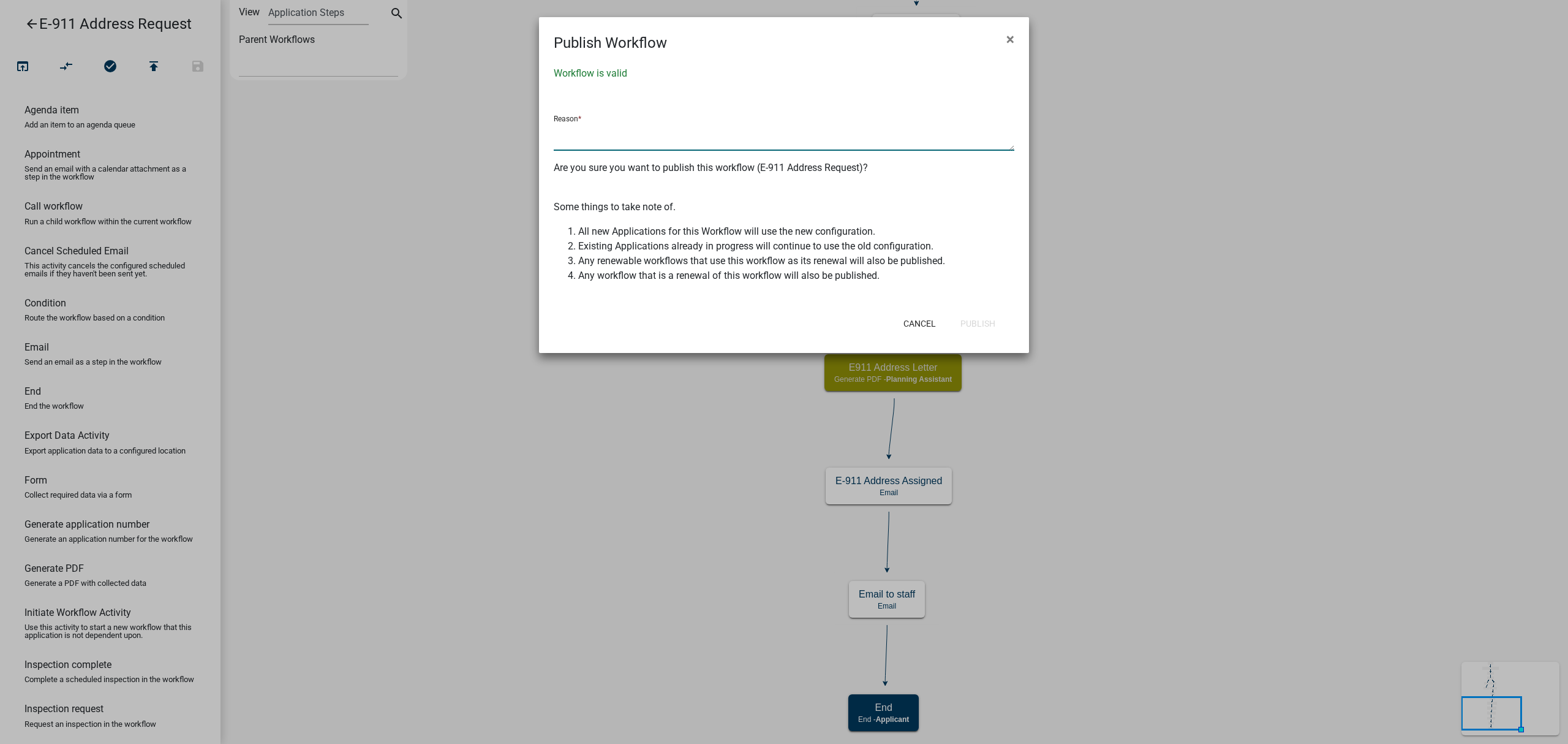
click at [718, 138] on textarea at bounding box center [783, 136] width 461 height 29
type textarea "Revision to the E911 letter"
click at [976, 320] on button "Publish" at bounding box center [977, 323] width 54 height 22
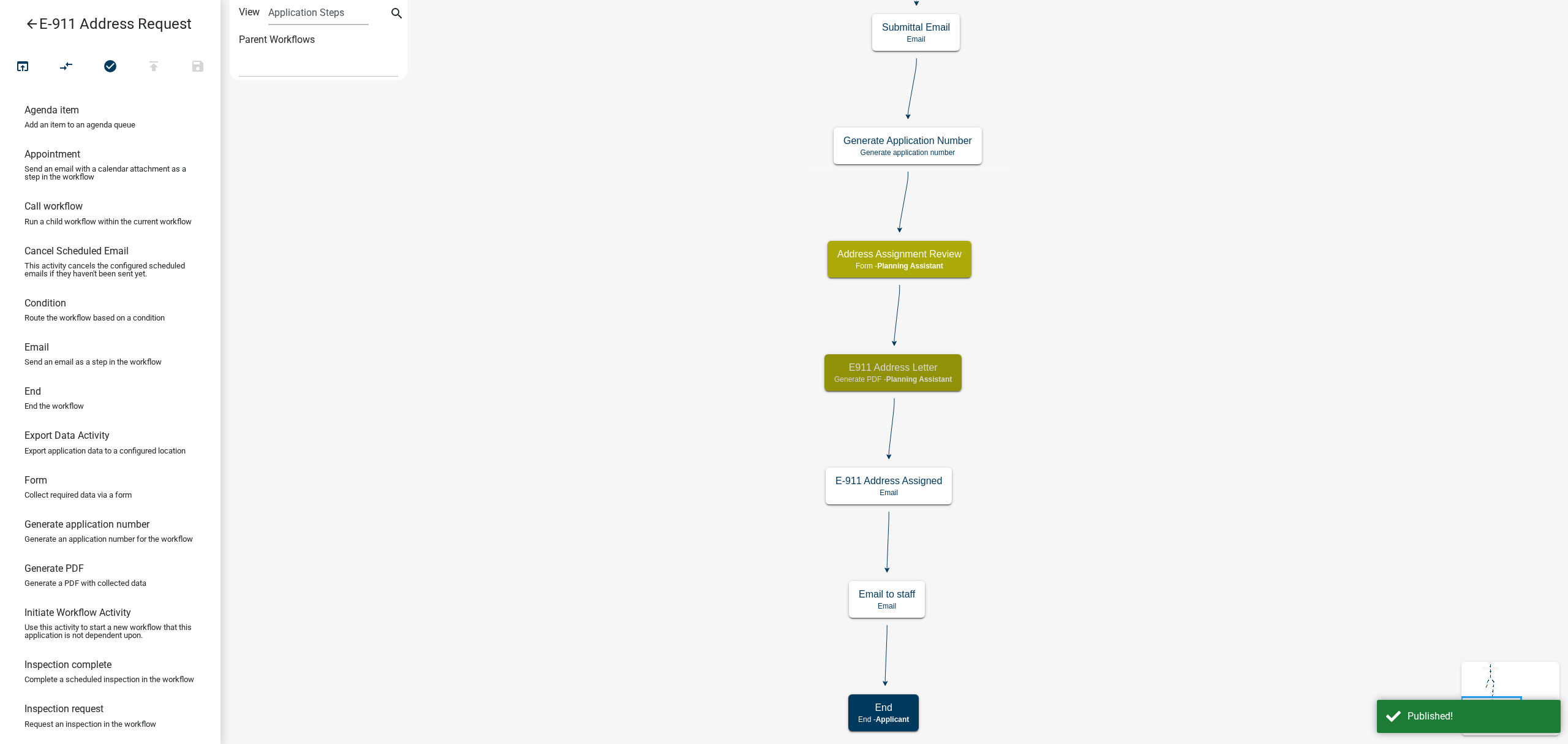
click at [24, 21] on icon "arrow_back" at bounding box center [31, 25] width 15 height 17
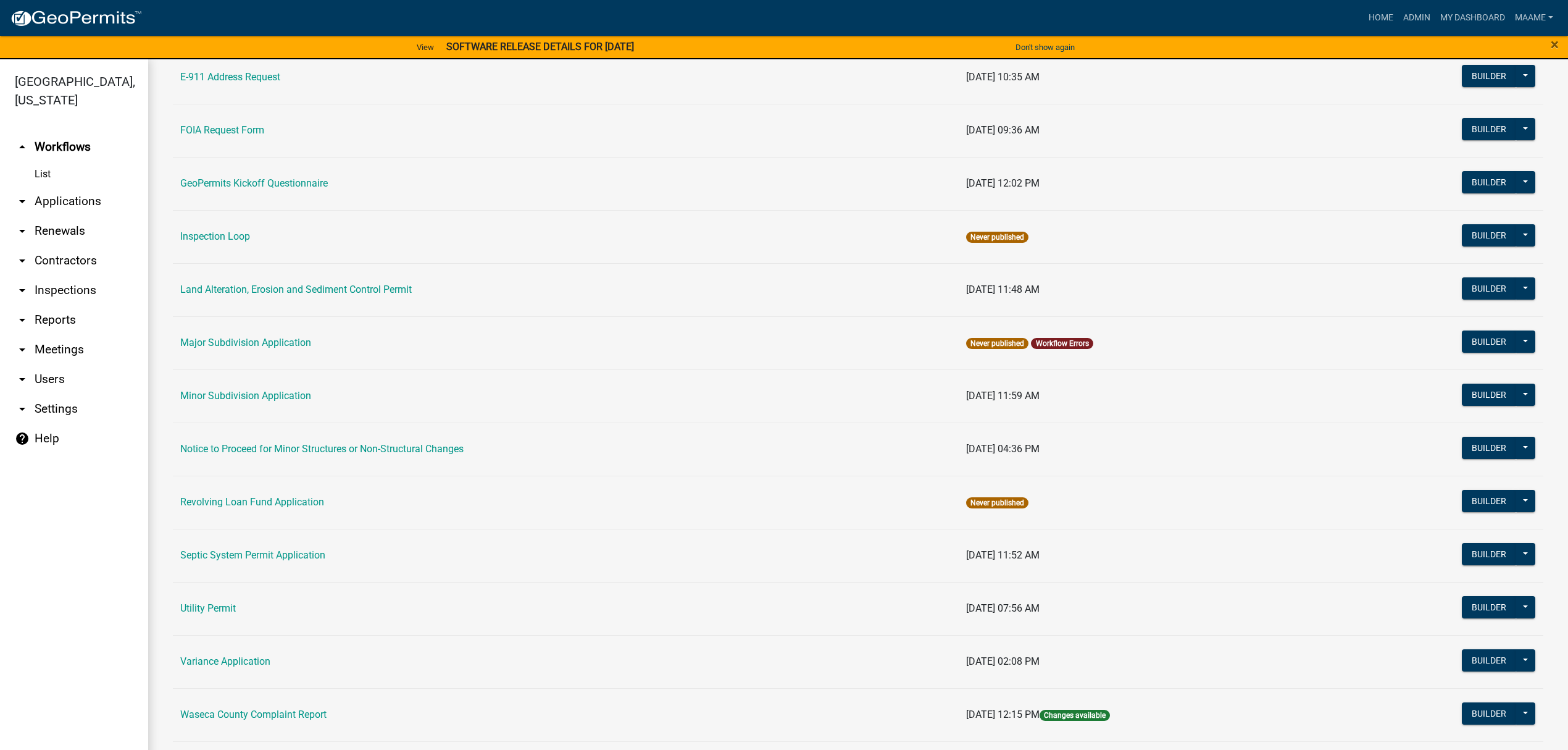
scroll to position [132, 0]
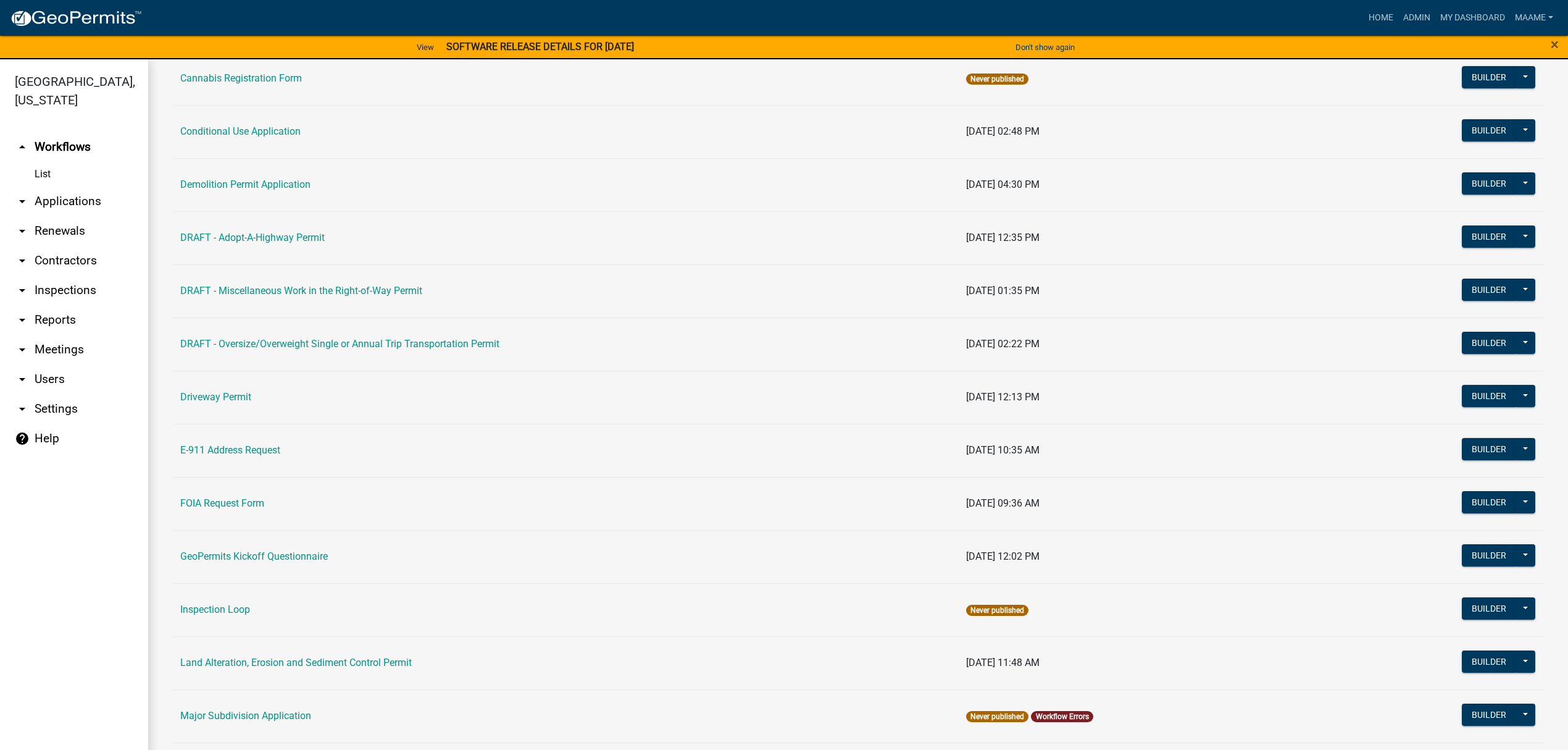
click at [71, 196] on link "arrow_drop_down Applications" at bounding box center [74, 201] width 148 height 29
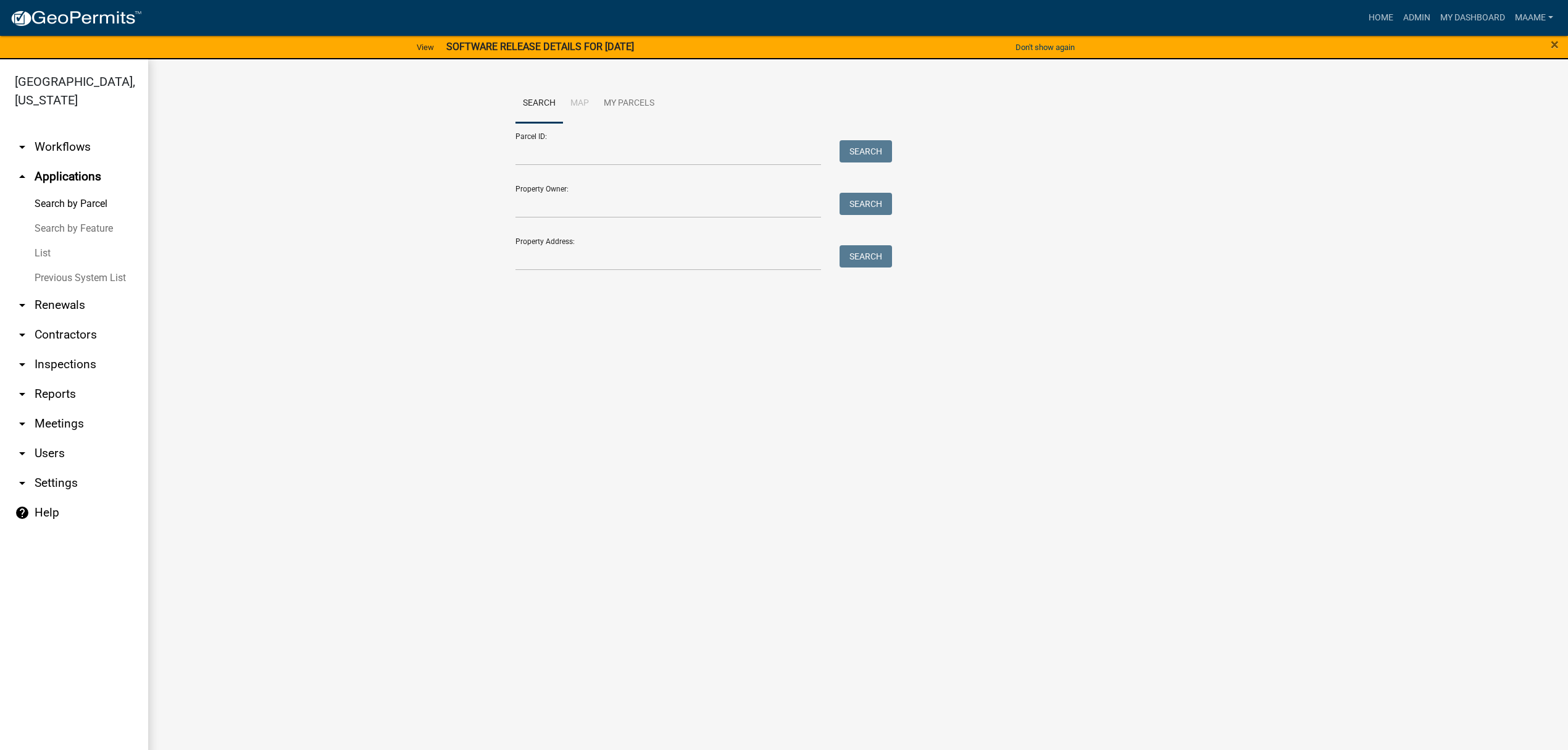
click at [36, 245] on link "List" at bounding box center [74, 253] width 148 height 25
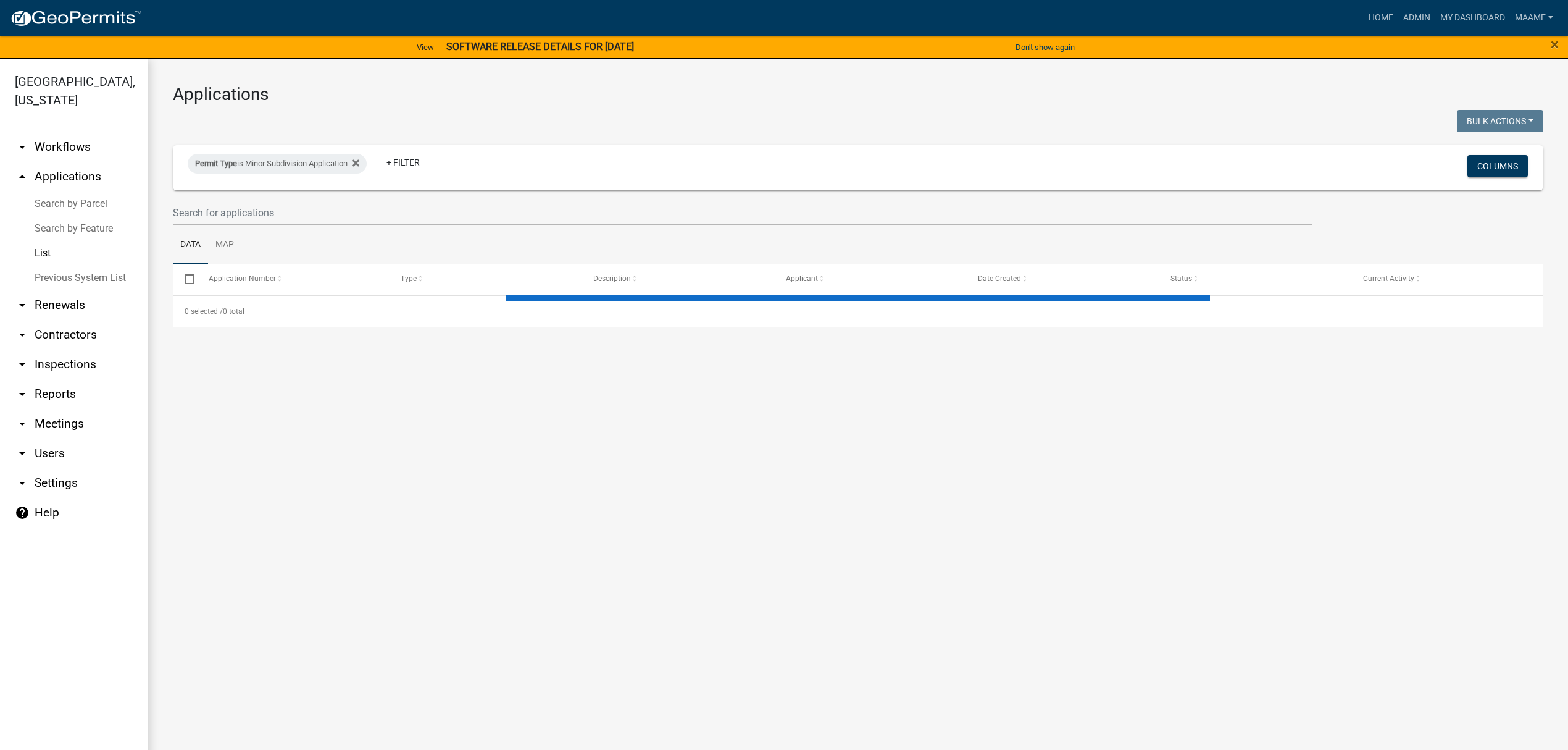
select select "3: 100"
